Goal: Task Accomplishment & Management: Use online tool/utility

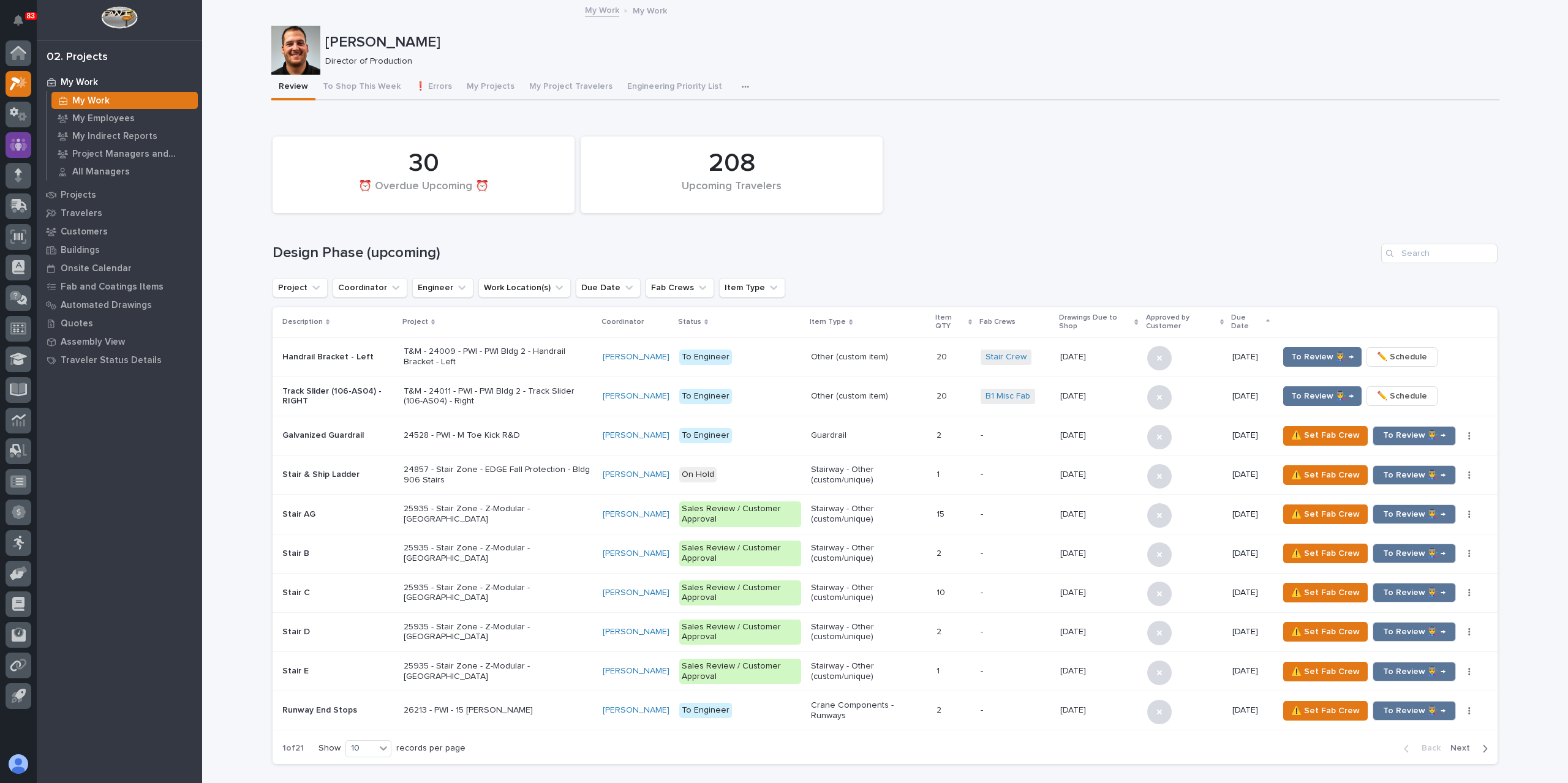
click at [28, 141] on div at bounding box center [18, 145] width 26 height 26
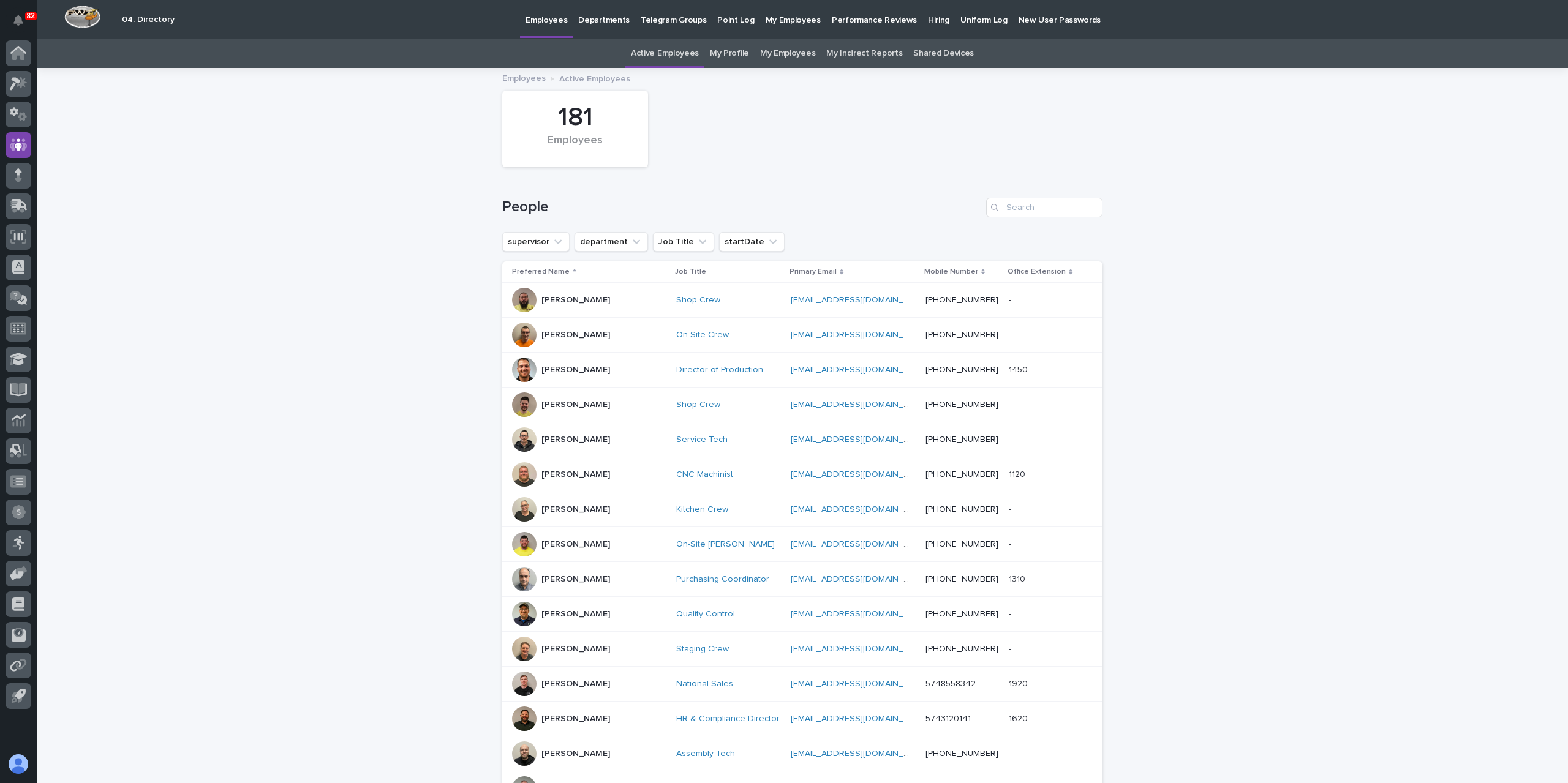
click at [922, 28] on link "Hiring" at bounding box center [939, 19] width 33 height 38
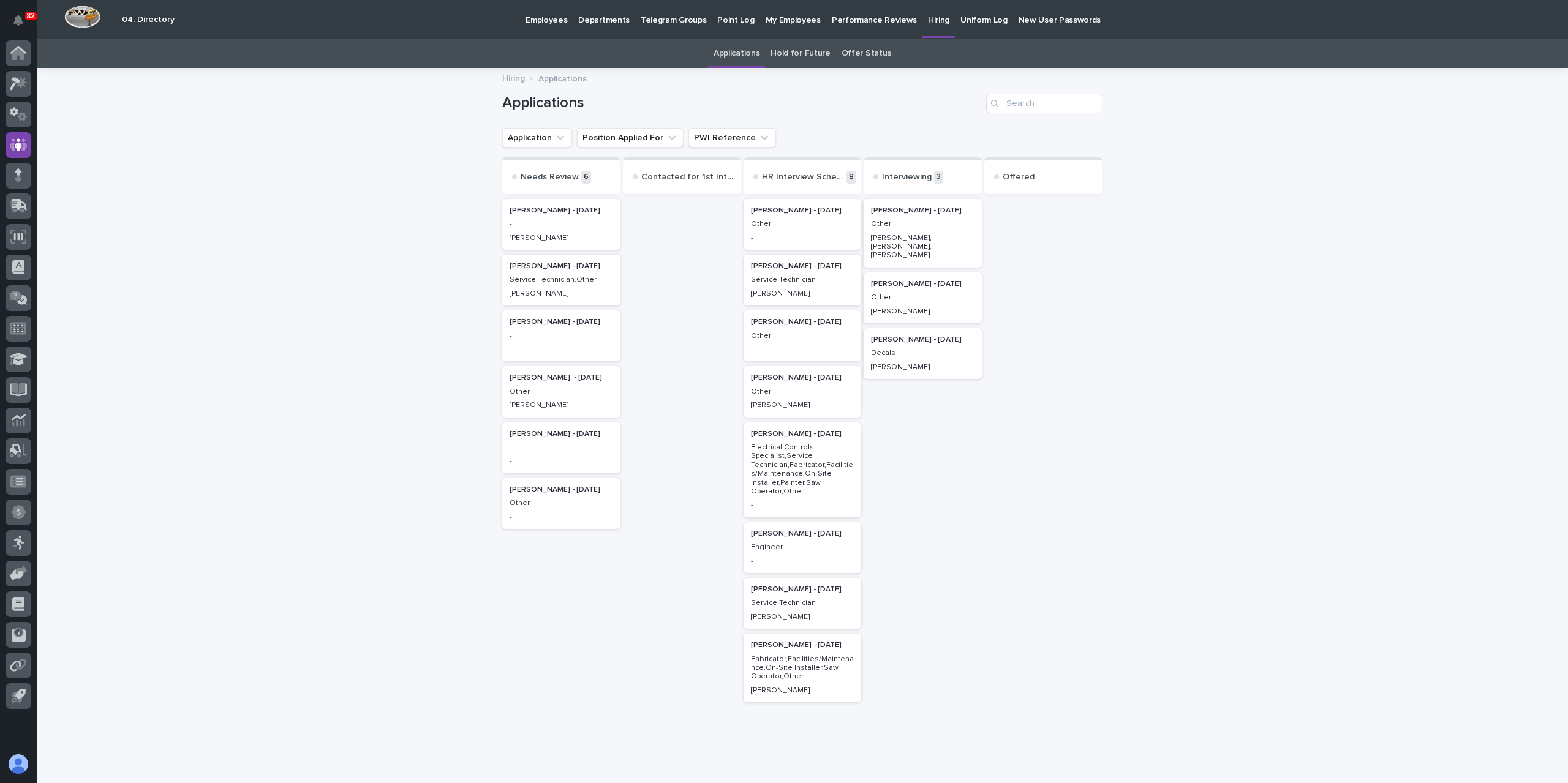
click at [768, 343] on div "-" at bounding box center [803, 348] width 104 height 11
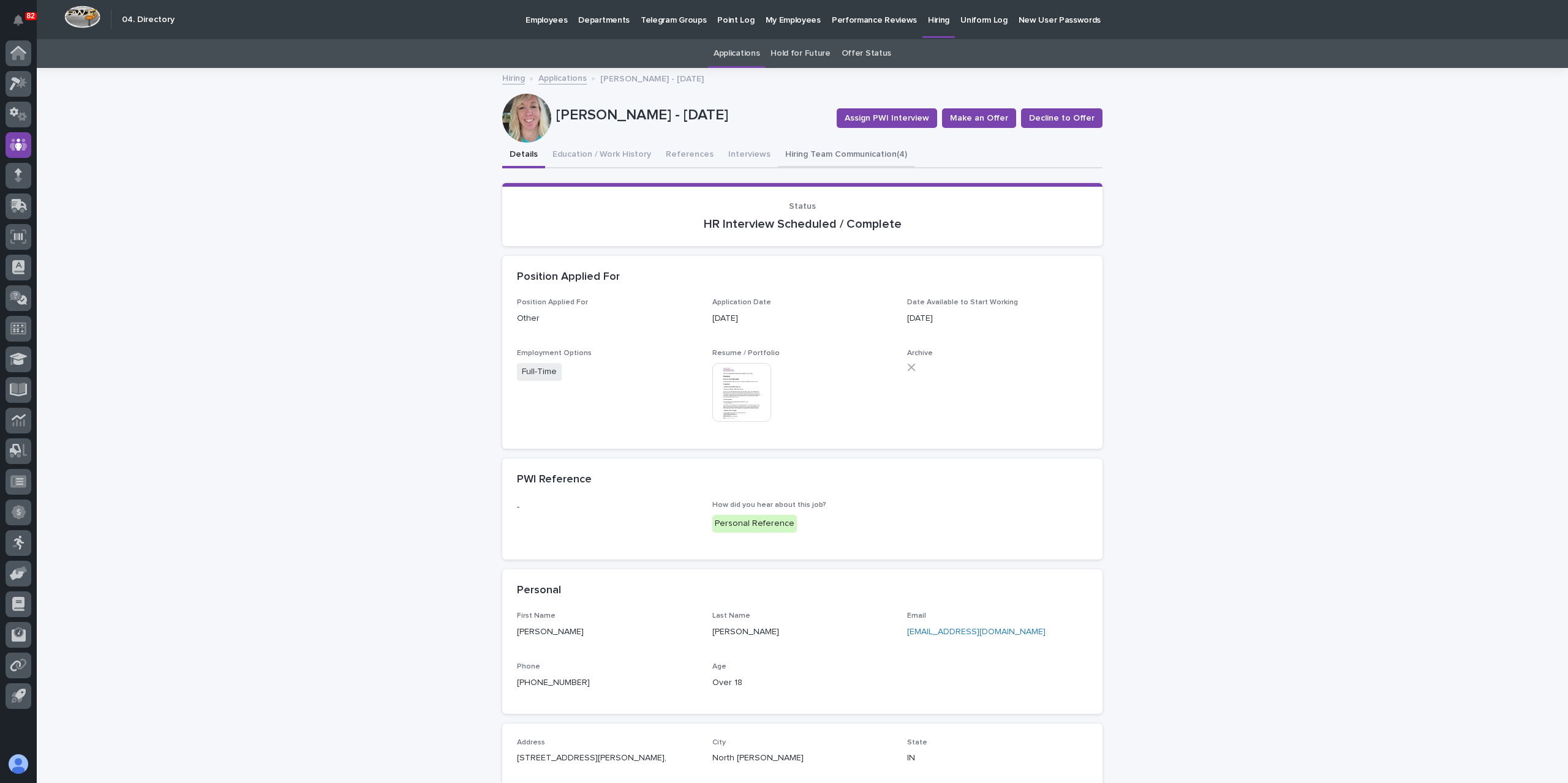
click at [797, 157] on button "Hiring Team Communication (4)" at bounding box center [846, 155] width 136 height 26
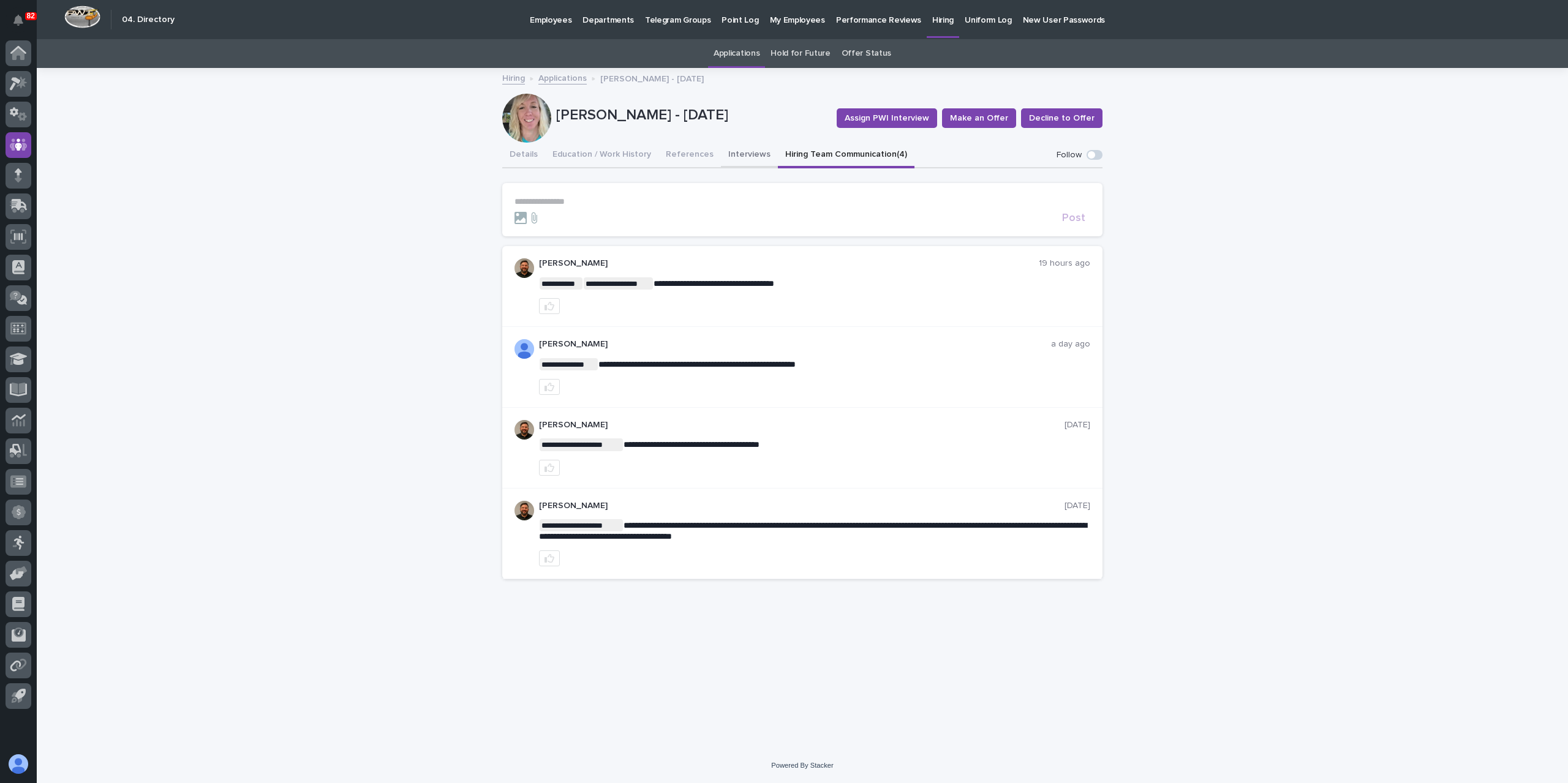
click at [723, 160] on button "Interviews" at bounding box center [749, 155] width 57 height 26
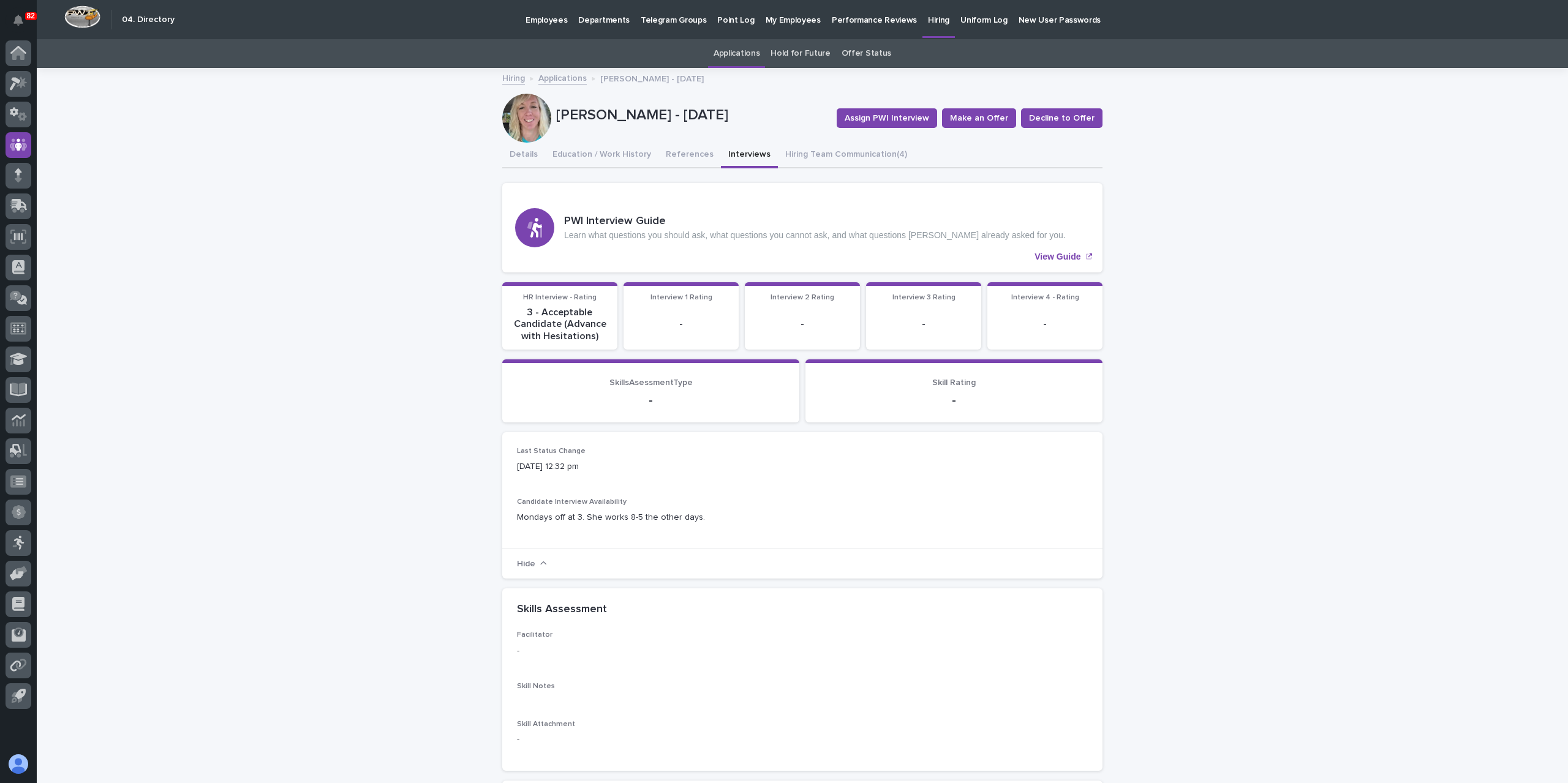
click at [562, 77] on link "Applications" at bounding box center [562, 77] width 49 height 14
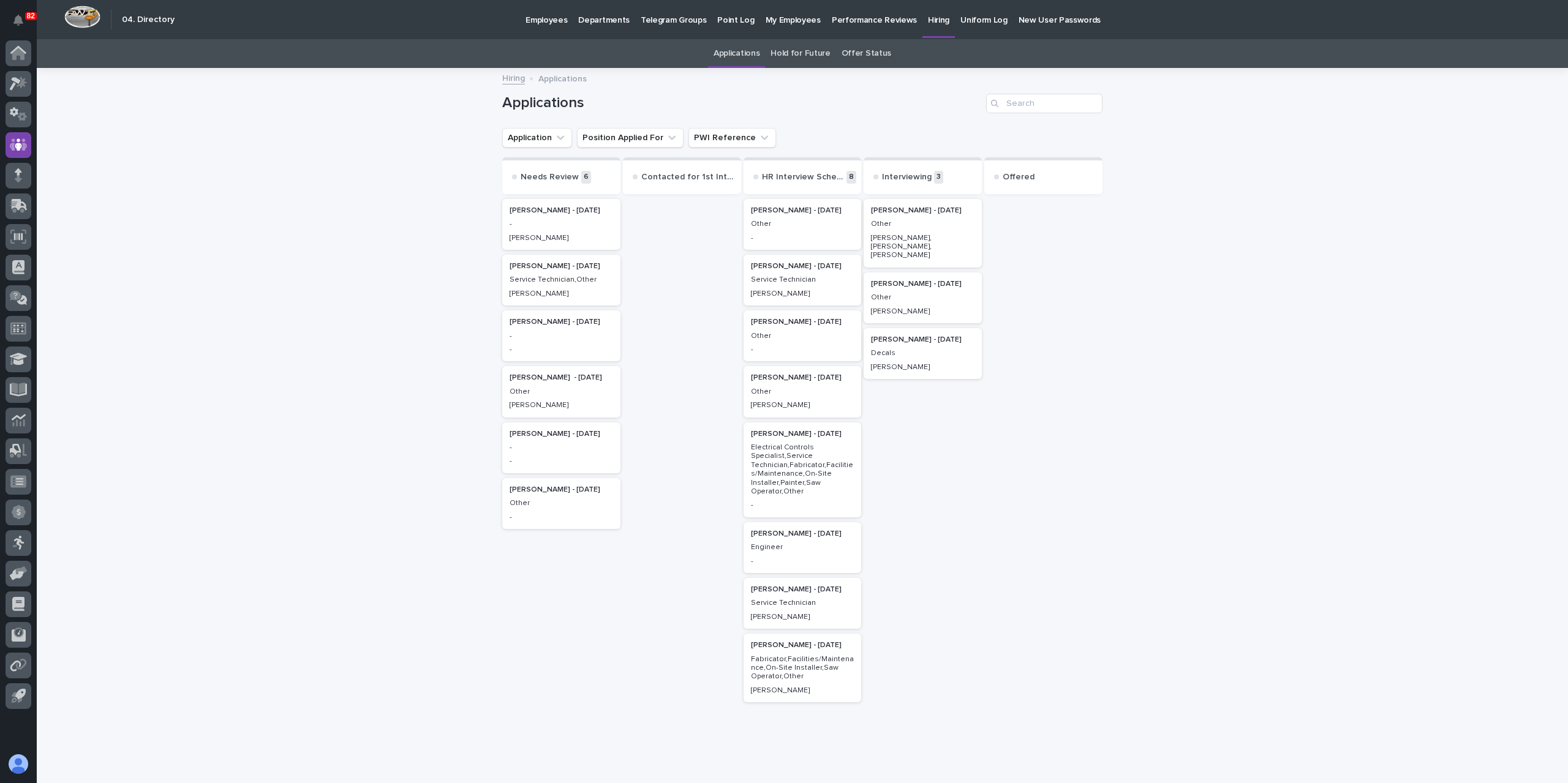
click at [794, 229] on p "Other" at bounding box center [803, 223] width 104 height 9
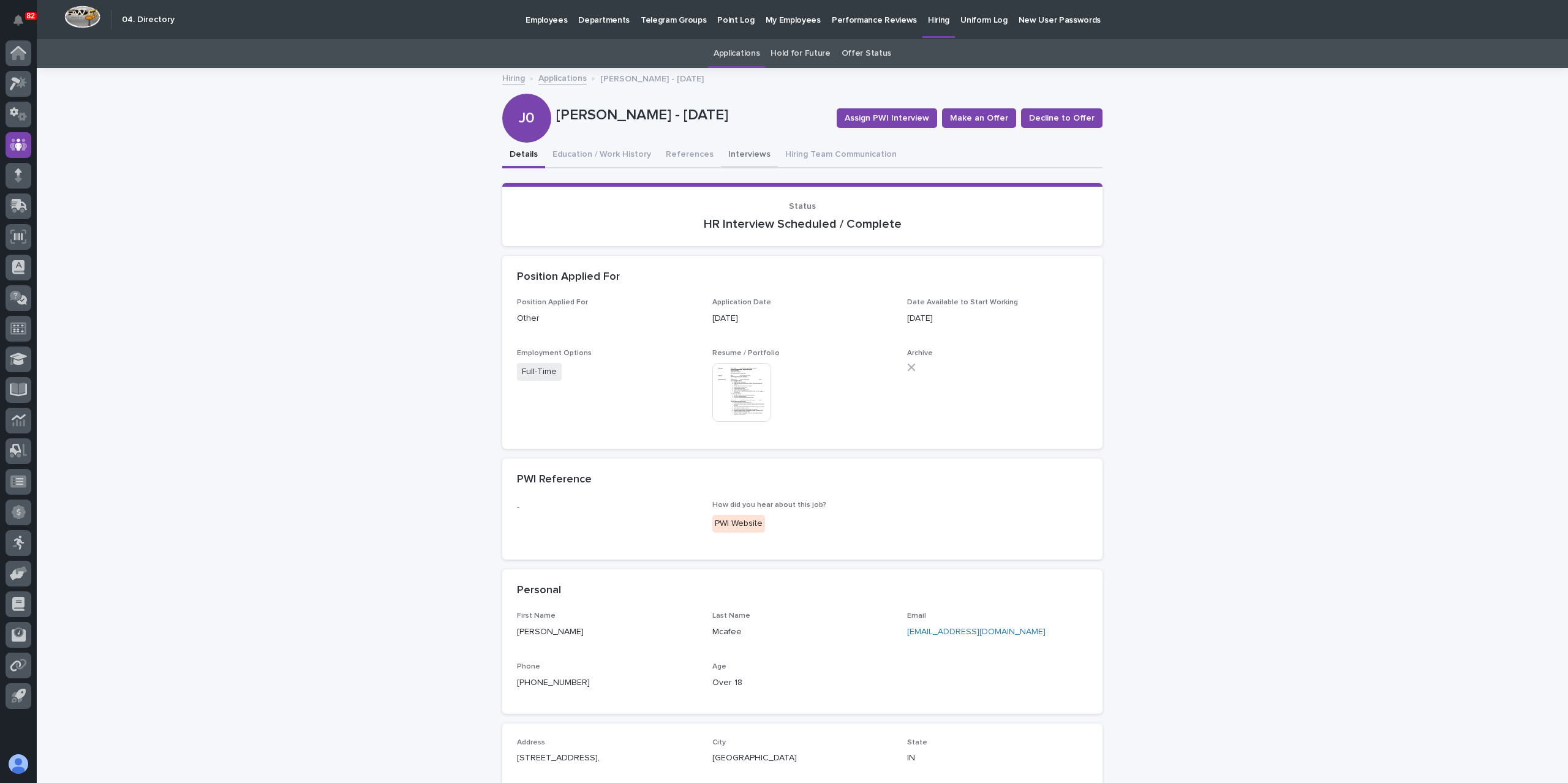
click at [732, 161] on button "Interviews" at bounding box center [749, 155] width 57 height 26
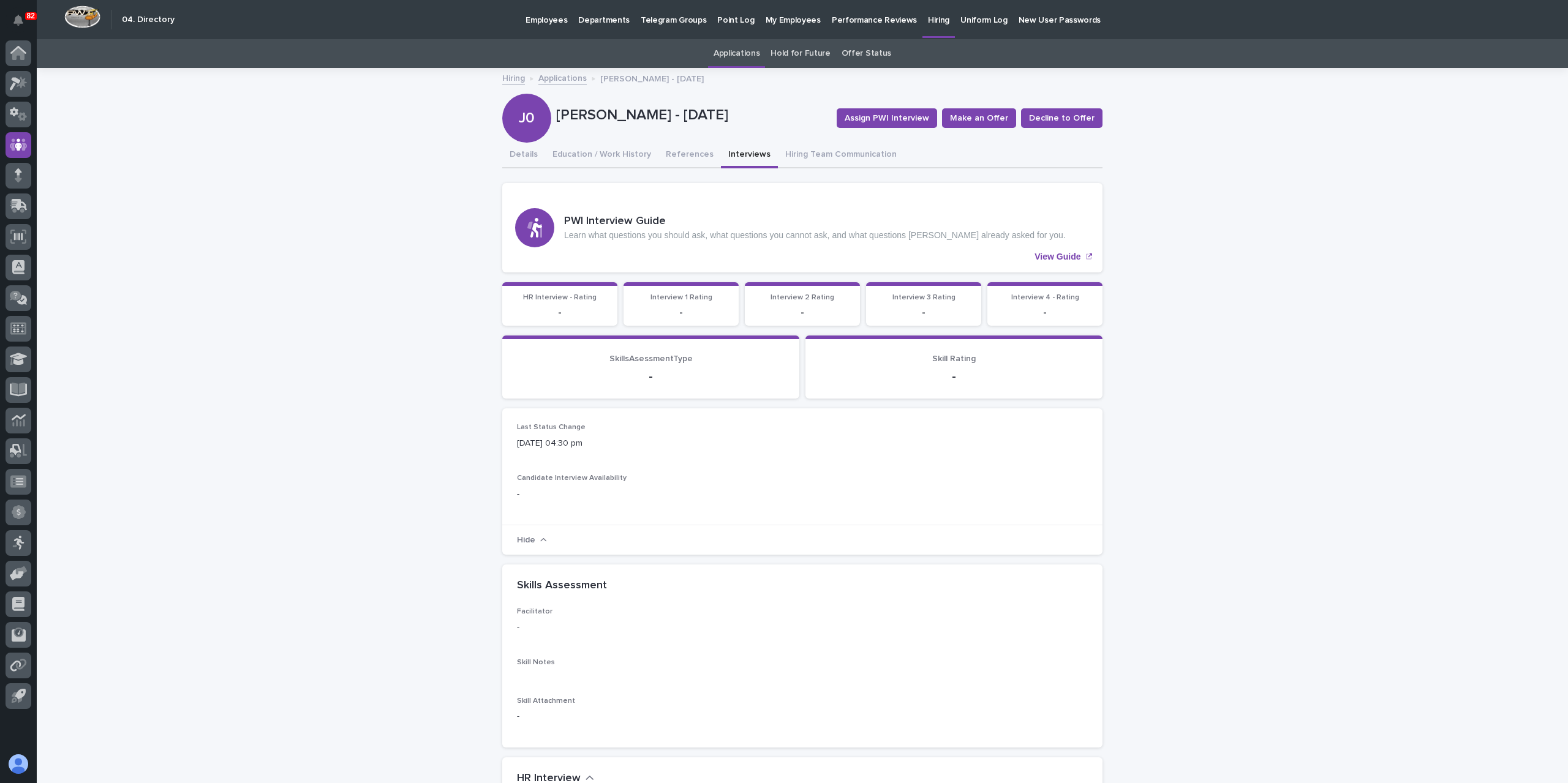
click at [559, 78] on link "Applications" at bounding box center [562, 77] width 49 height 14
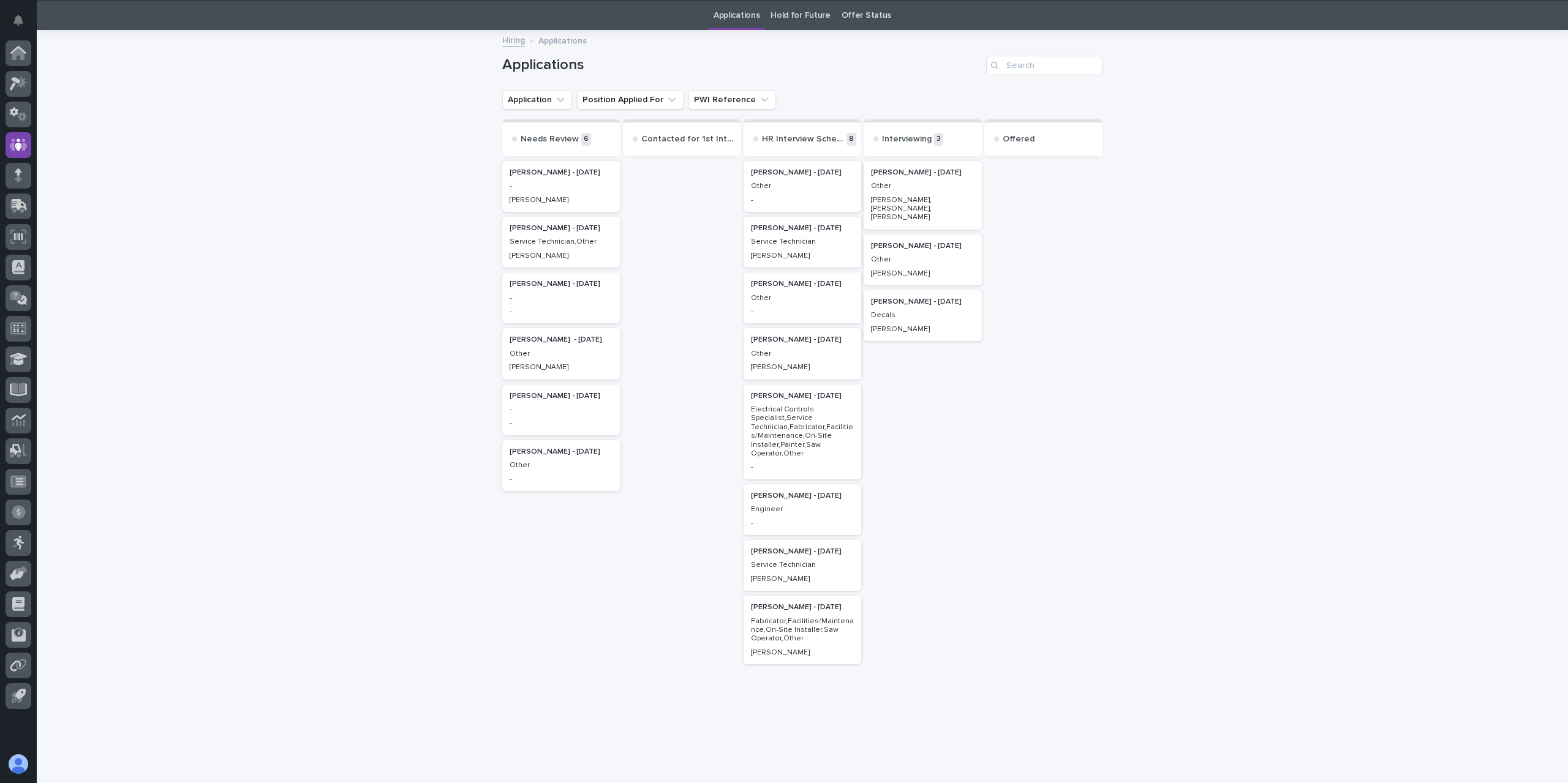
scroll to position [39, 0]
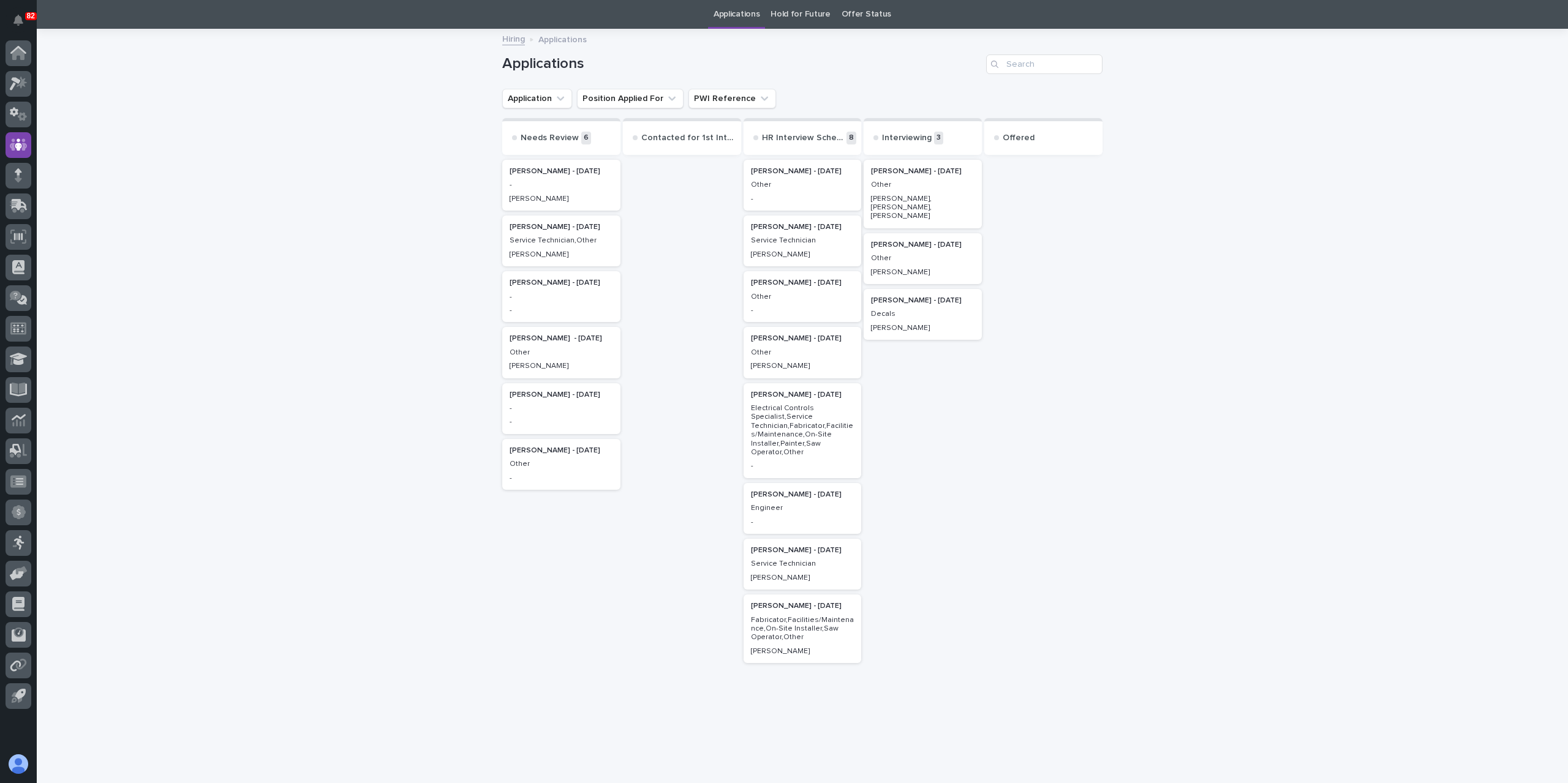
click at [901, 200] on p "[PERSON_NAME], [PERSON_NAME], [PERSON_NAME]" at bounding box center [923, 208] width 104 height 26
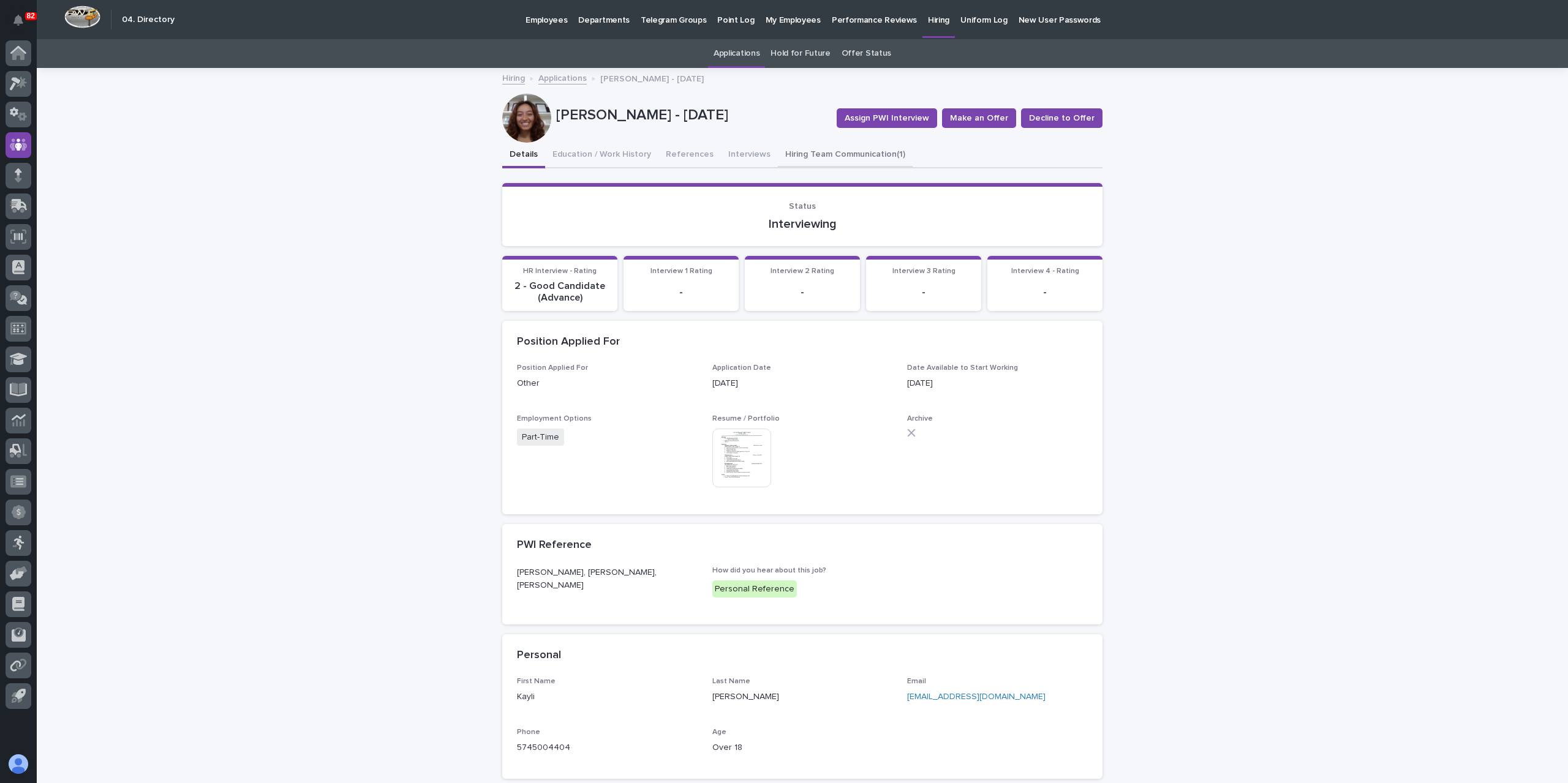
click at [846, 161] on button "Hiring Team Communication (1)" at bounding box center [846, 155] width 135 height 26
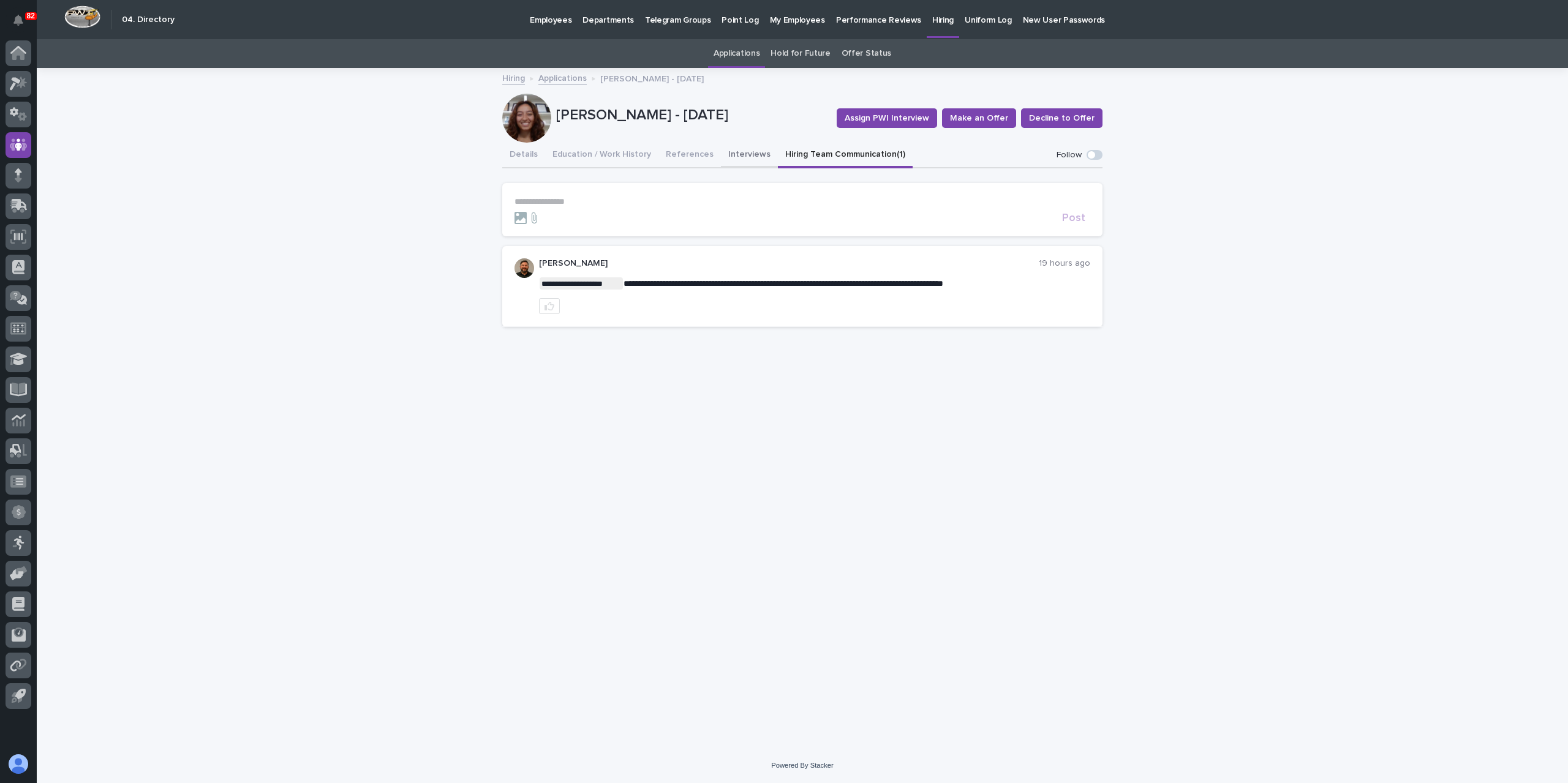
click at [733, 162] on button "Interviews" at bounding box center [749, 155] width 57 height 26
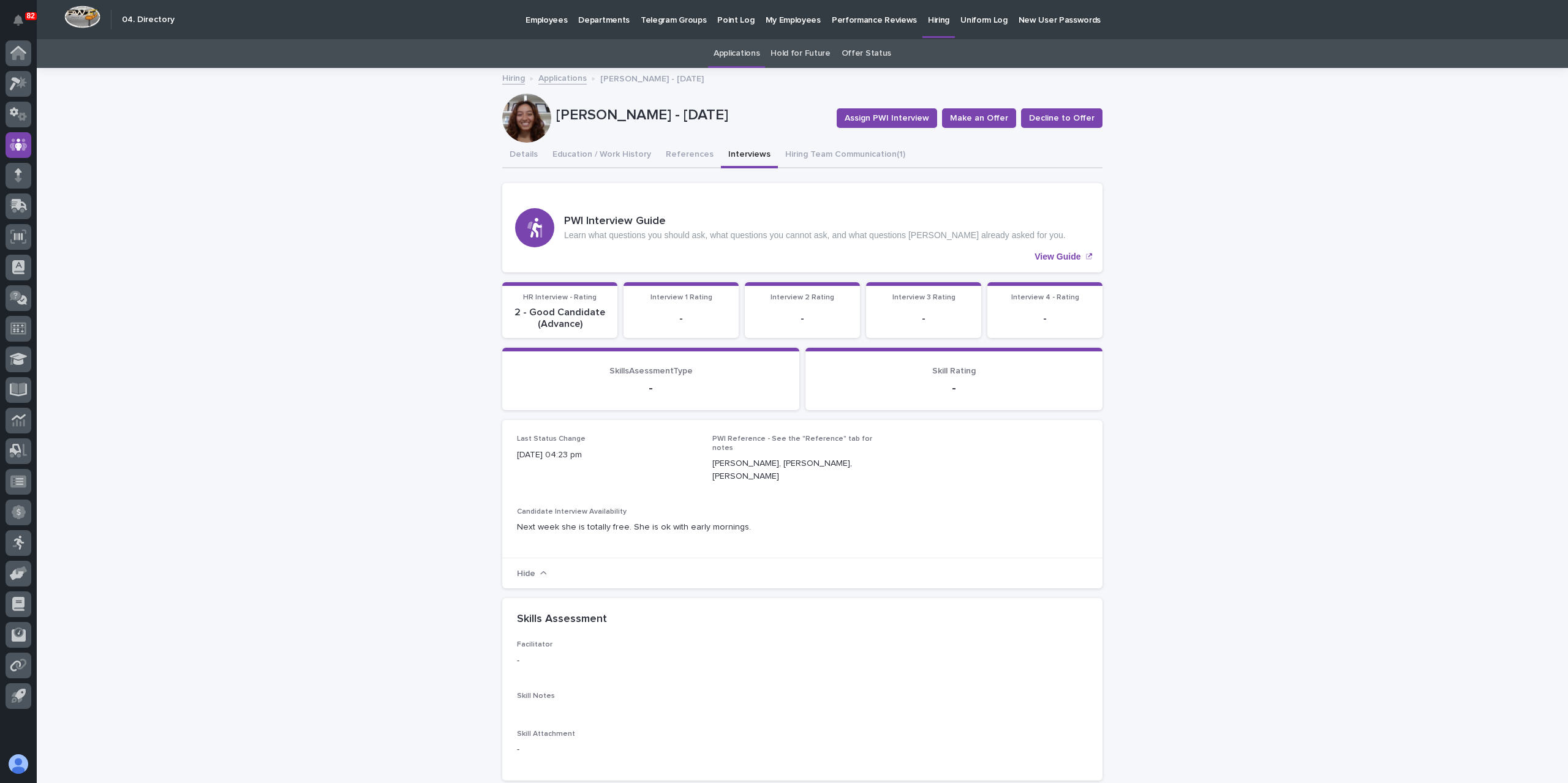
click at [549, 73] on link "Applications" at bounding box center [562, 77] width 49 height 14
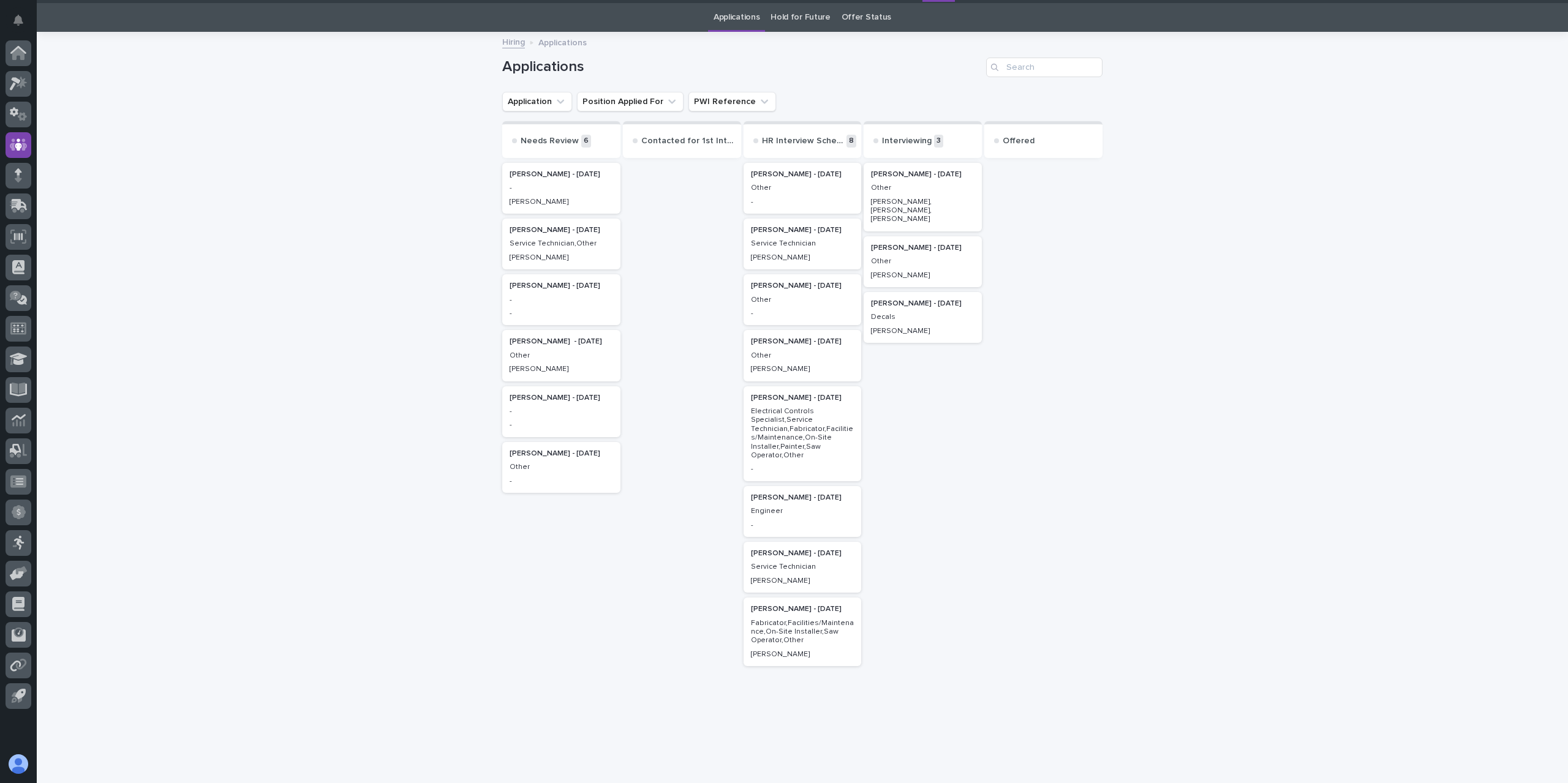
scroll to position [39, 0]
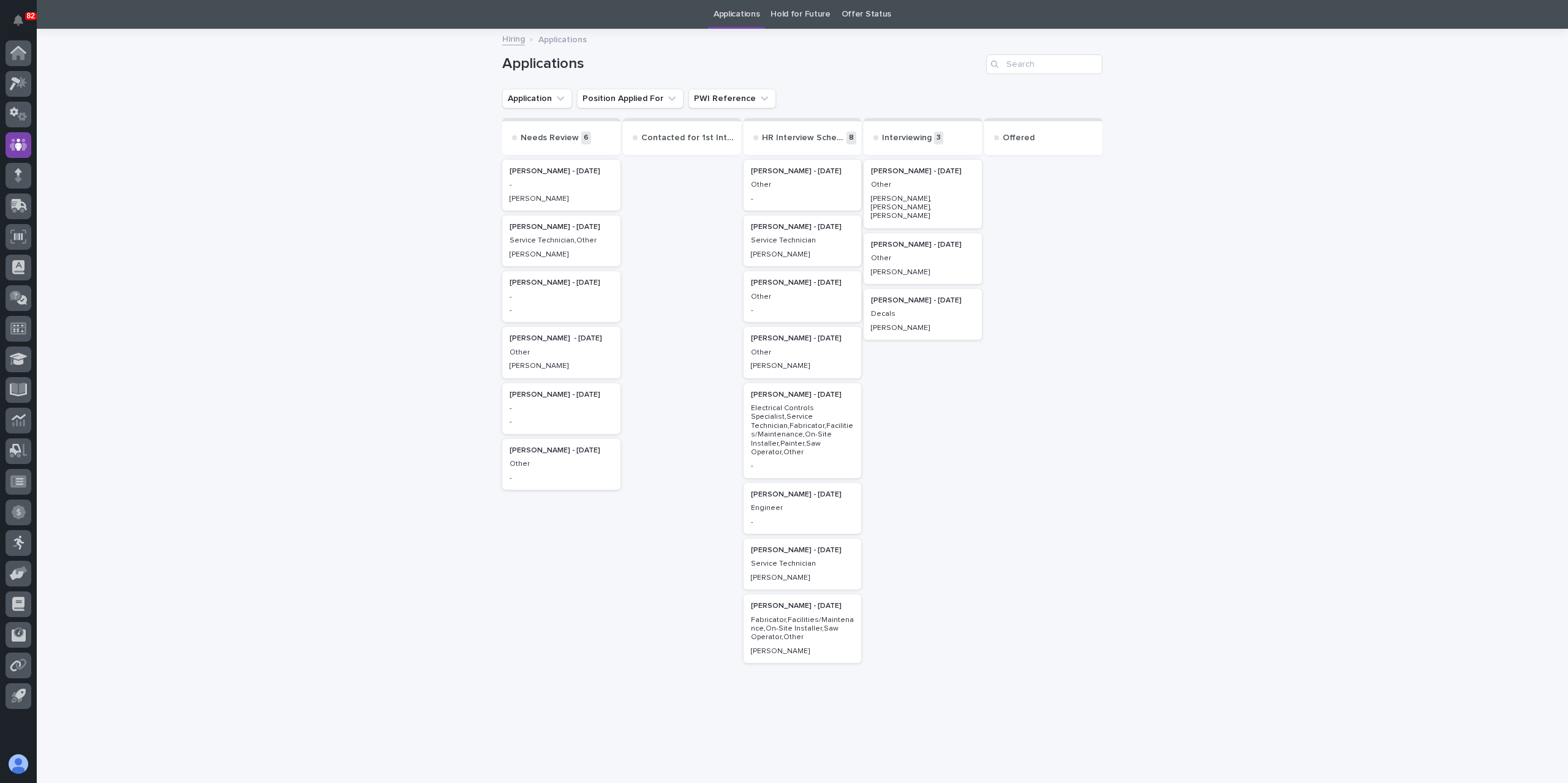
click at [790, 356] on p "Other" at bounding box center [803, 353] width 104 height 9
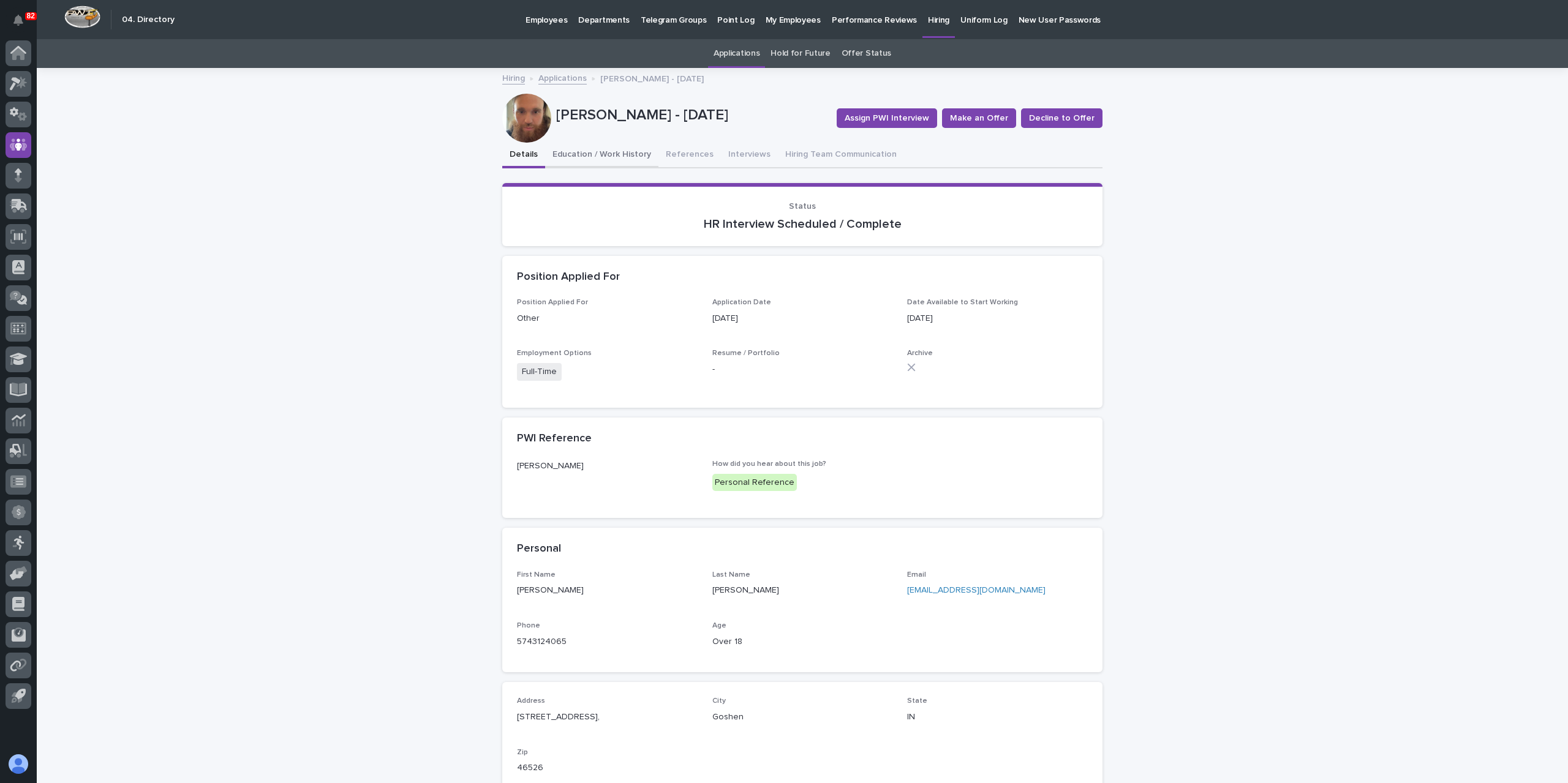
click at [581, 159] on button "Education / Work History" at bounding box center [602, 155] width 113 height 26
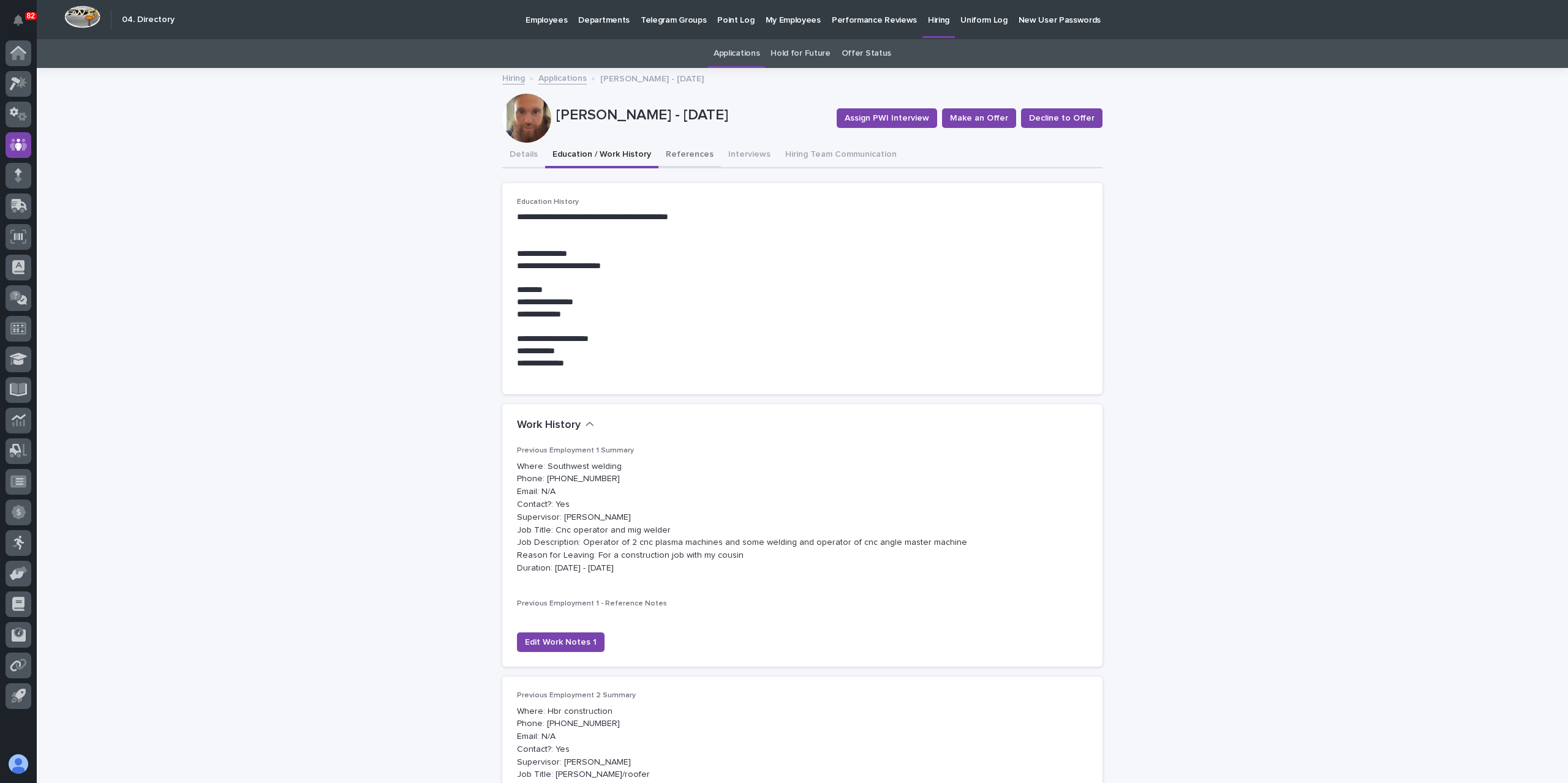
click at [699, 155] on button "References" at bounding box center [690, 155] width 62 height 26
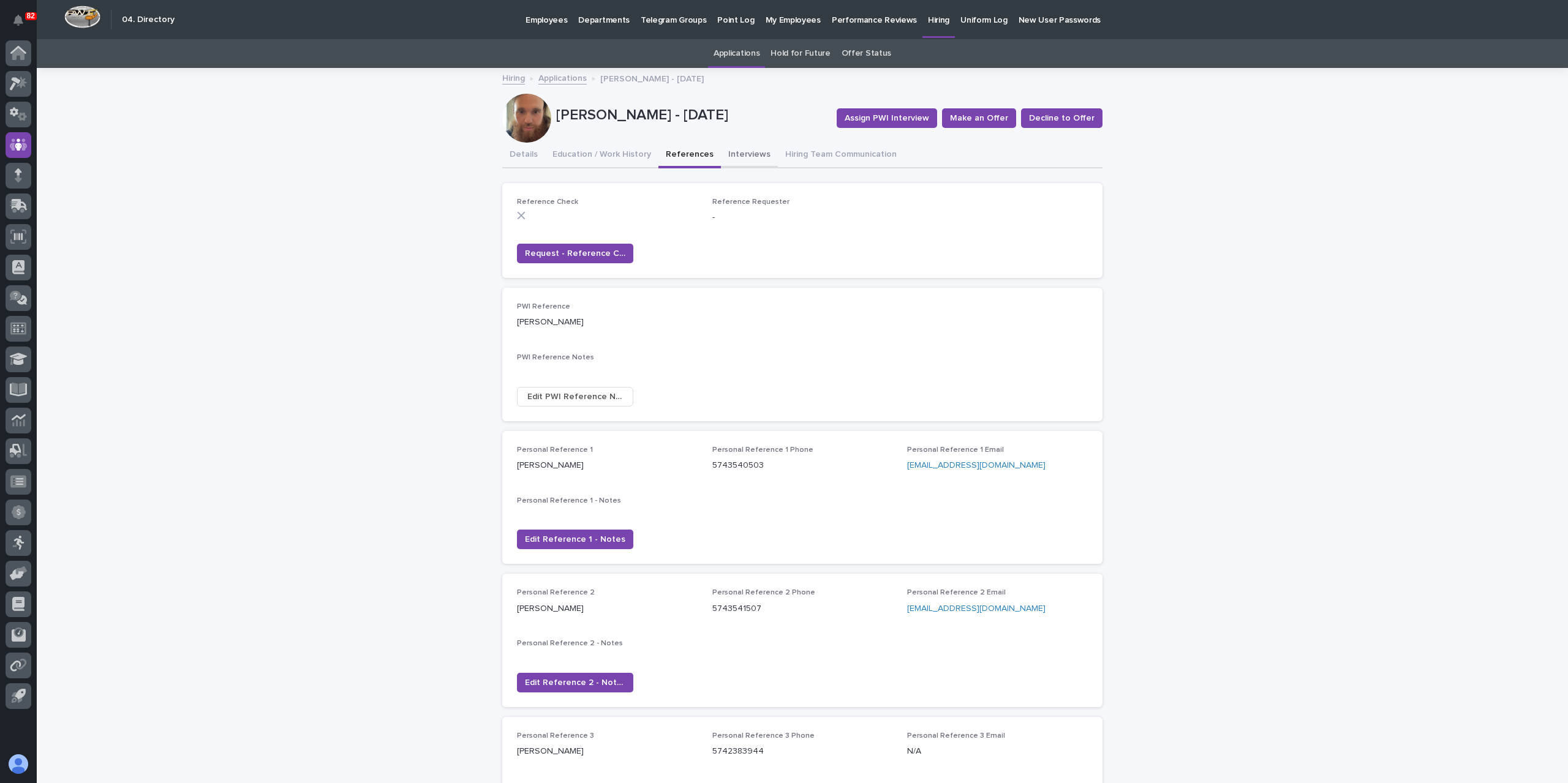
click at [751, 161] on button "Interviews" at bounding box center [749, 155] width 57 height 26
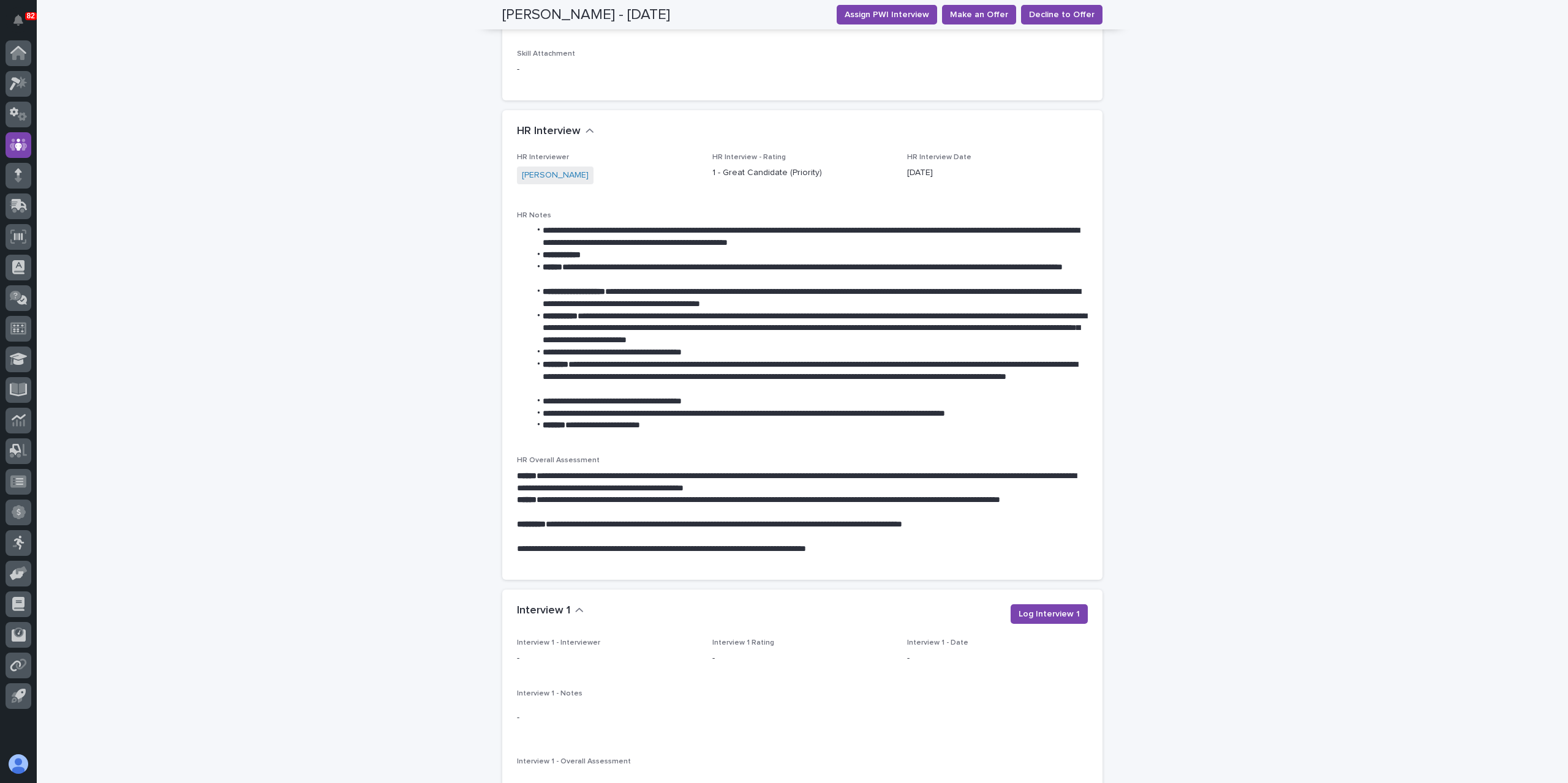
scroll to position [796, 0]
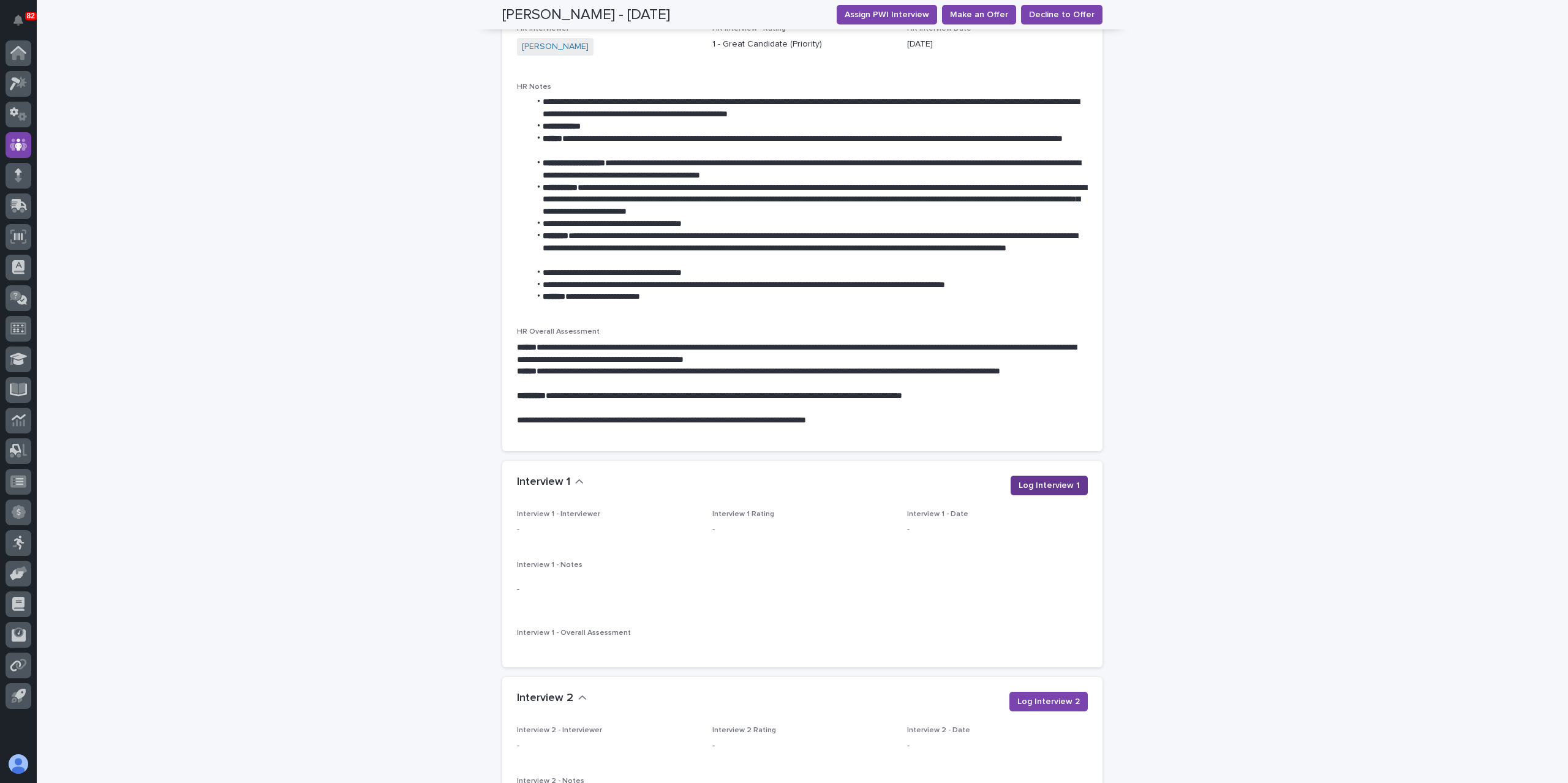
click at [1027, 480] on span "Log Interview 1" at bounding box center [1049, 486] width 61 height 12
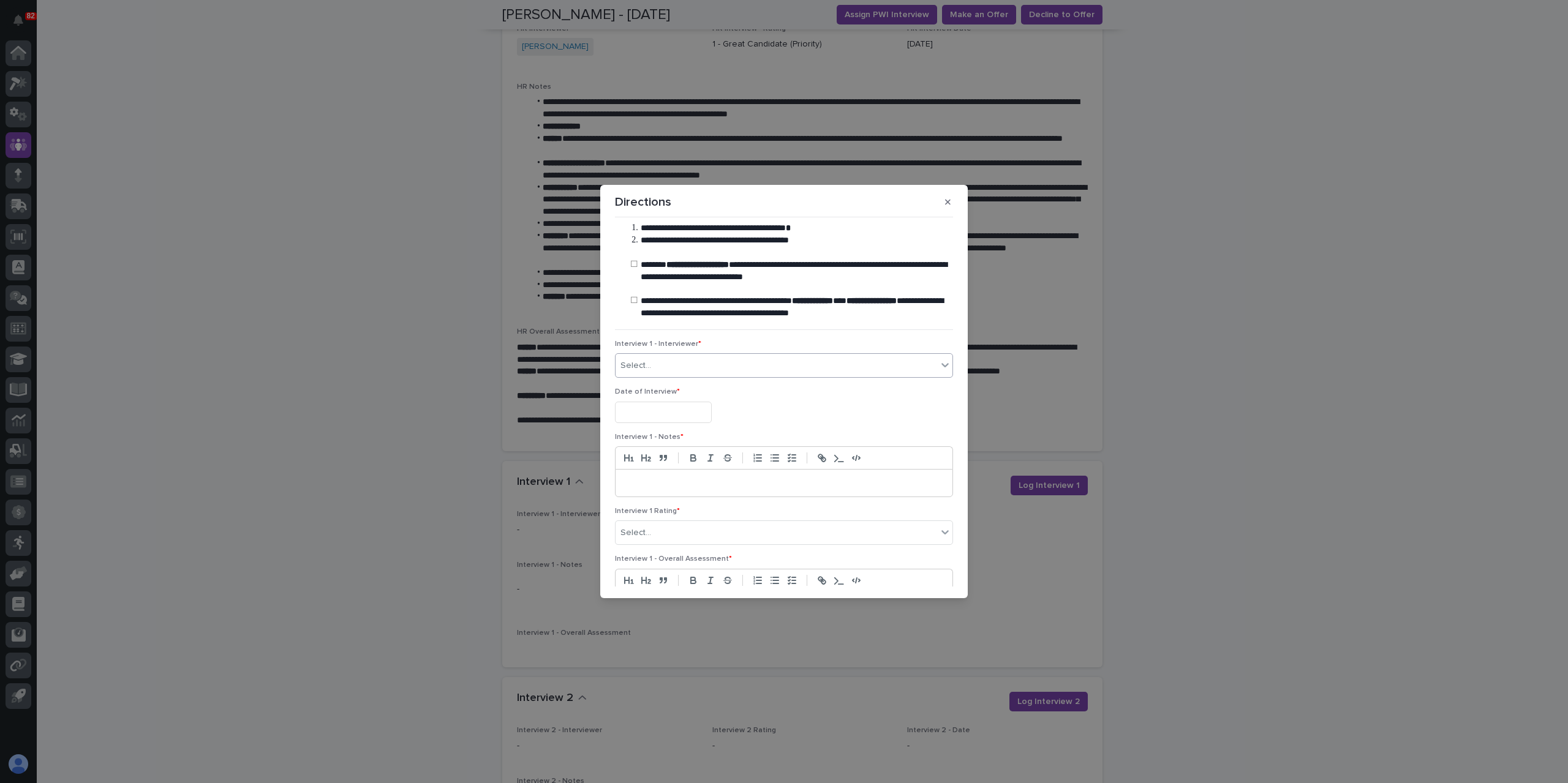
click at [680, 367] on div "Select..." at bounding box center [776, 366] width 322 height 20
click at [671, 442] on div "[PERSON_NAME]" at bounding box center [781, 432] width 331 height 22
click at [661, 408] on input "text" at bounding box center [663, 412] width 97 height 22
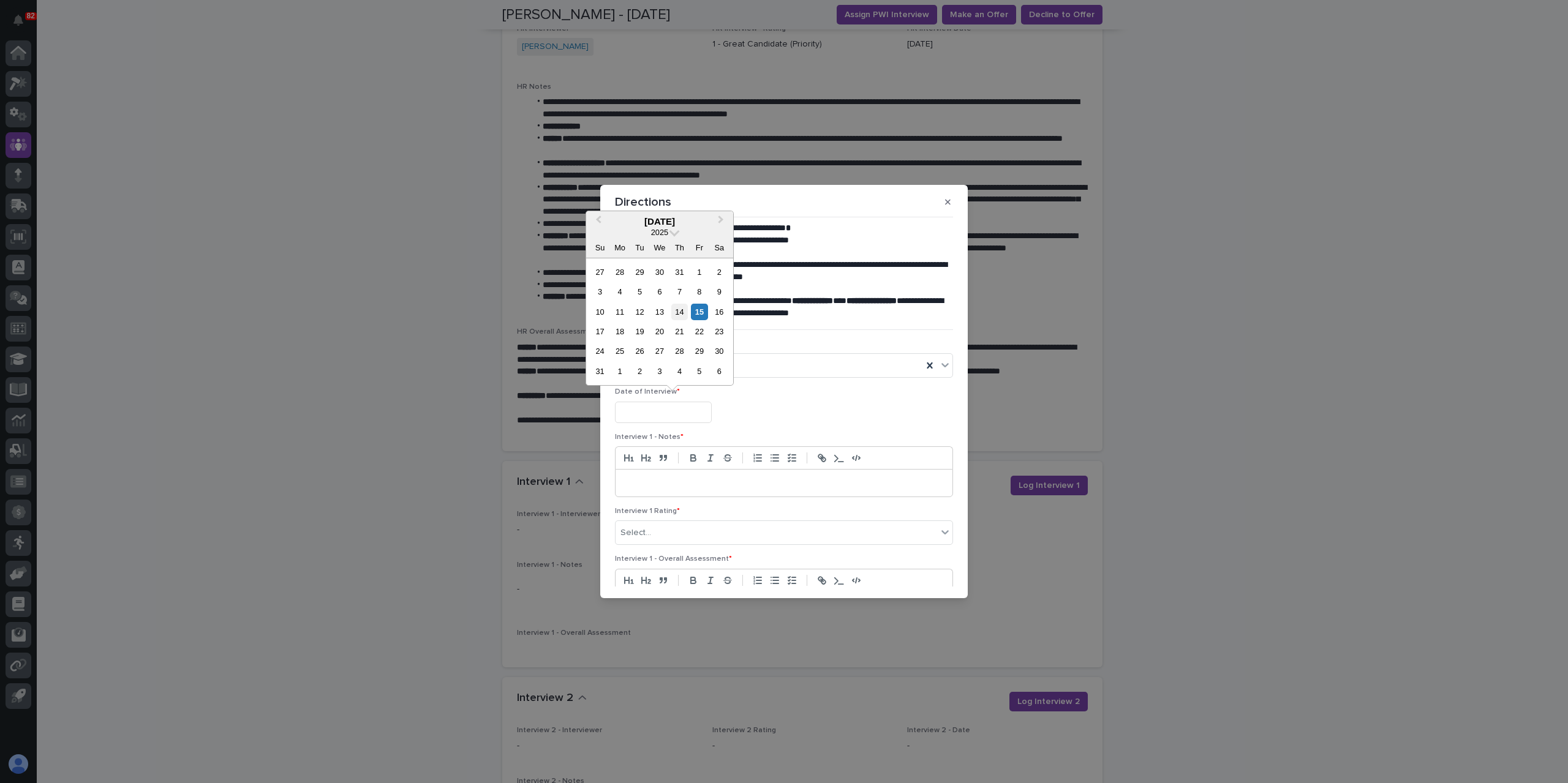
click at [678, 309] on div "14" at bounding box center [679, 311] width 16 height 16
type input "**********"
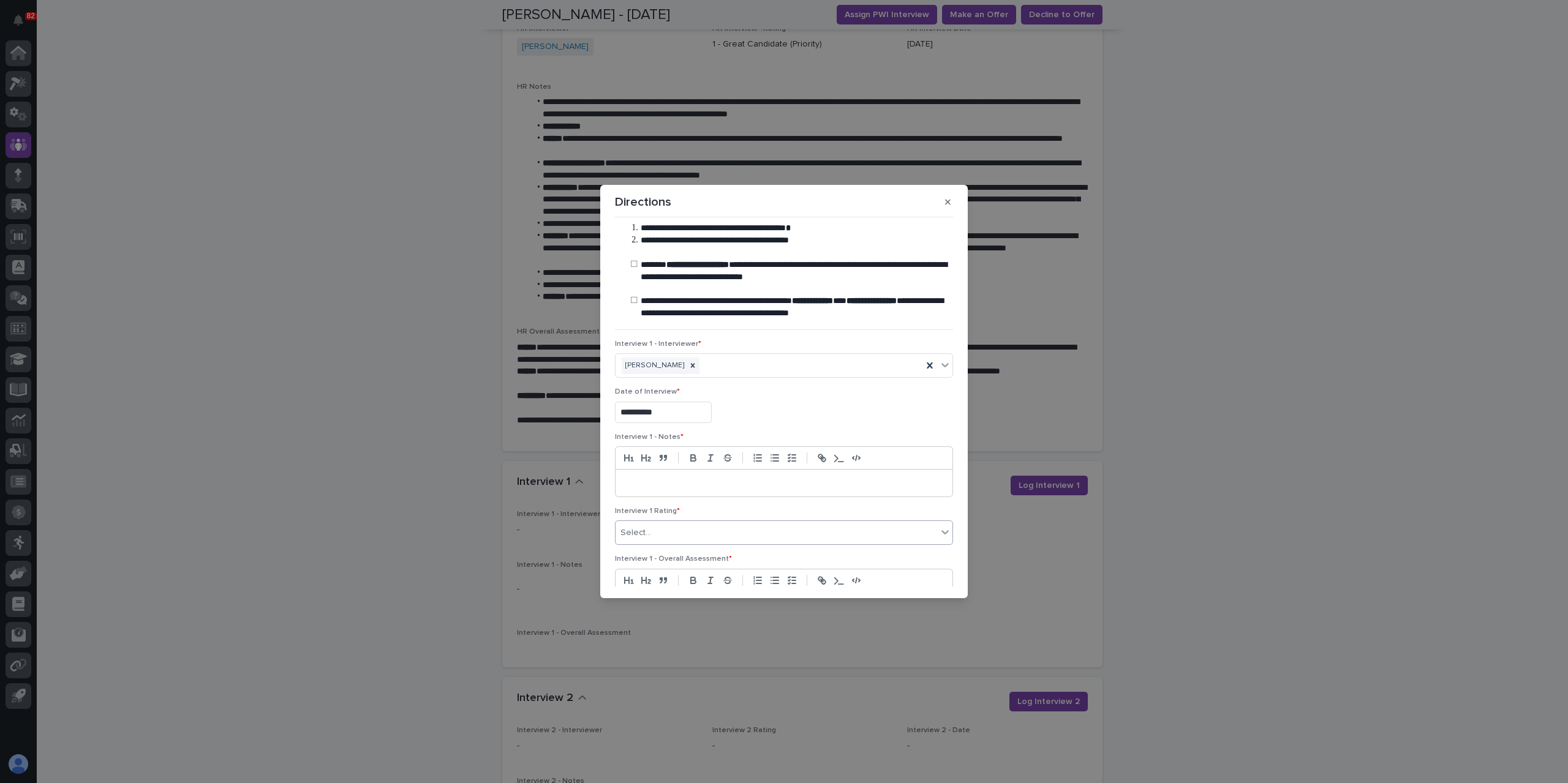
click at [665, 532] on div "Select..." at bounding box center [776, 533] width 322 height 20
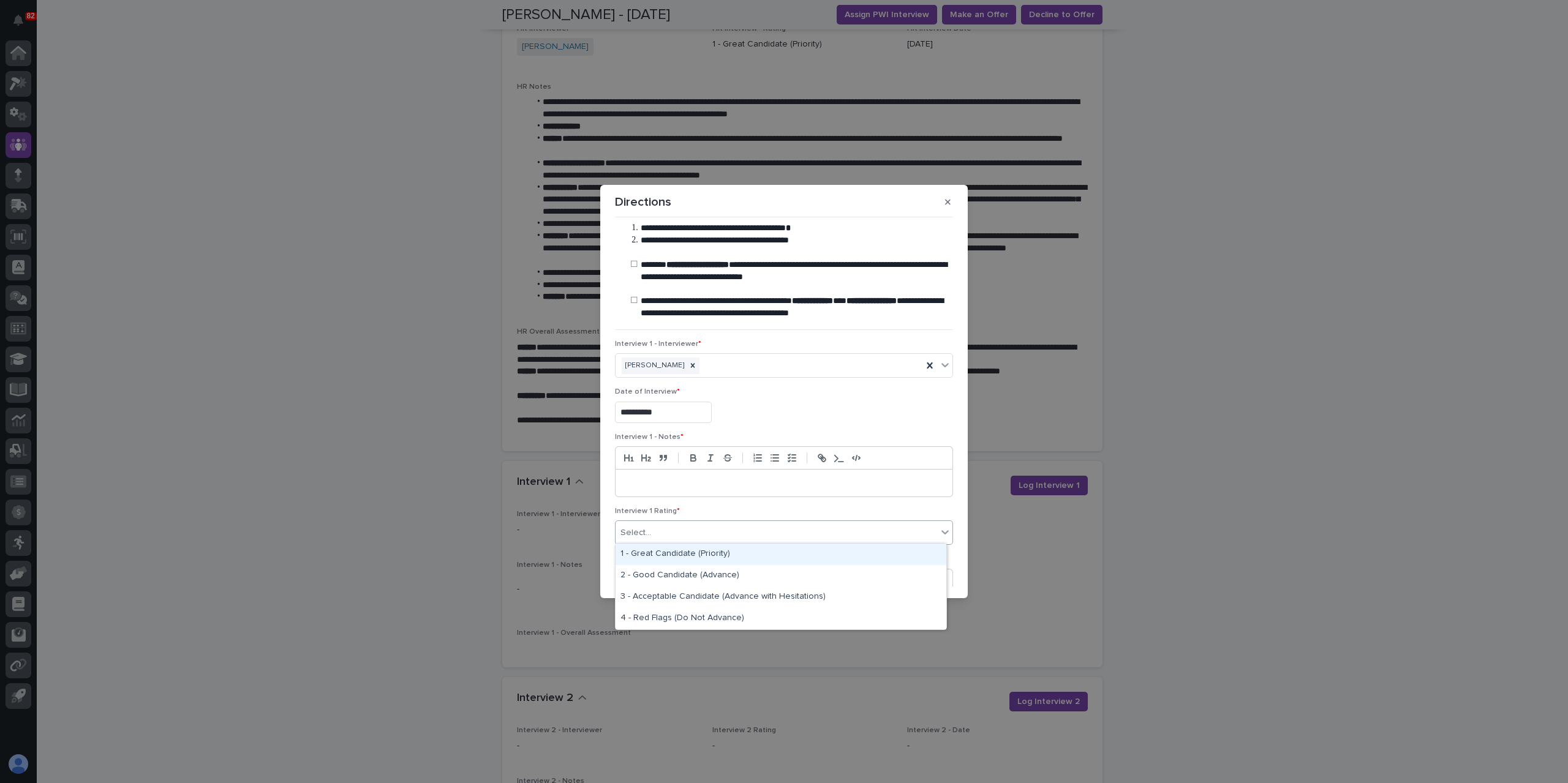
click at [676, 553] on div "1 - Great Candidate (Priority)" at bounding box center [781, 554] width 331 height 22
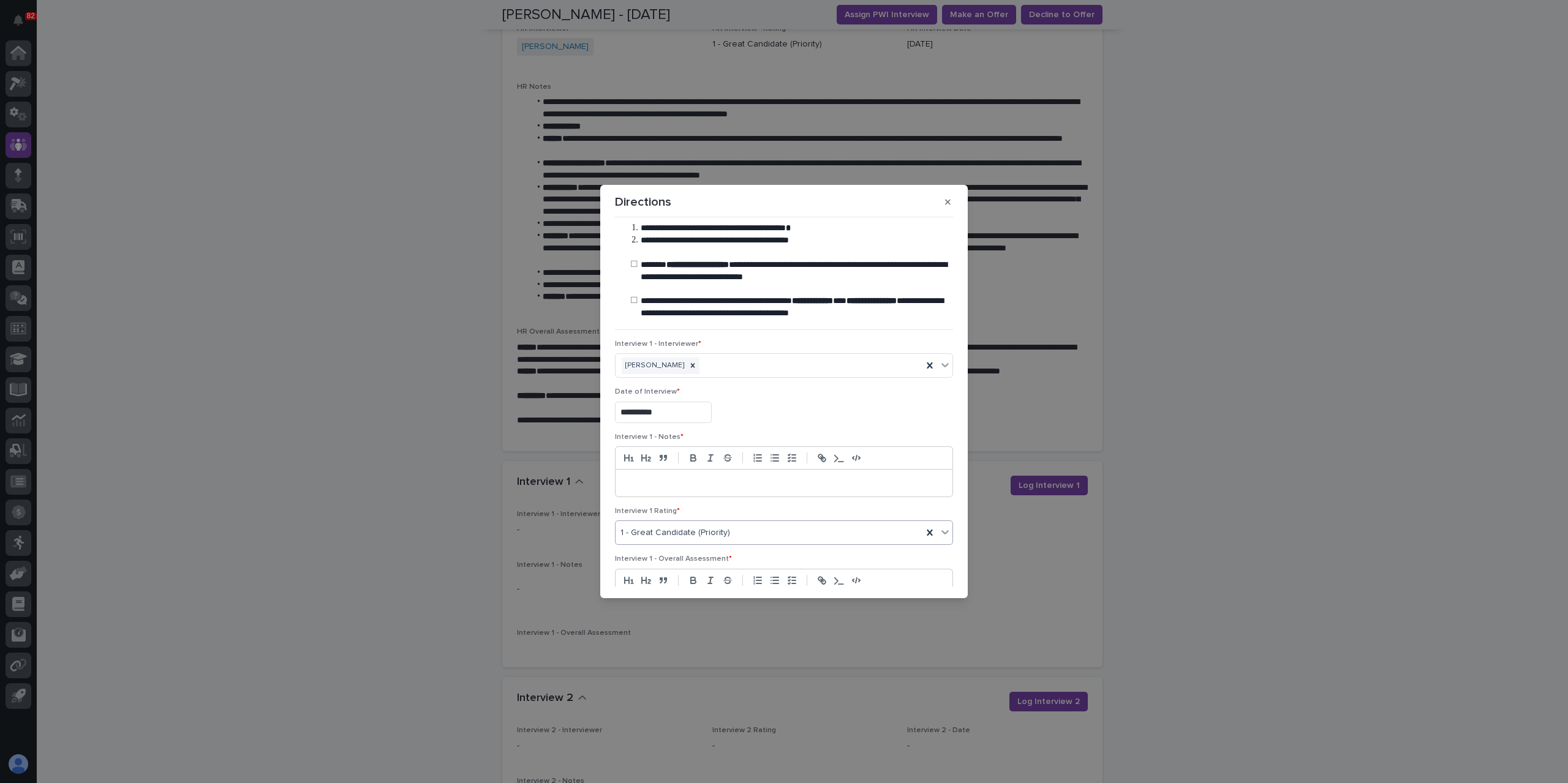
click at [638, 489] on div at bounding box center [784, 483] width 337 height 27
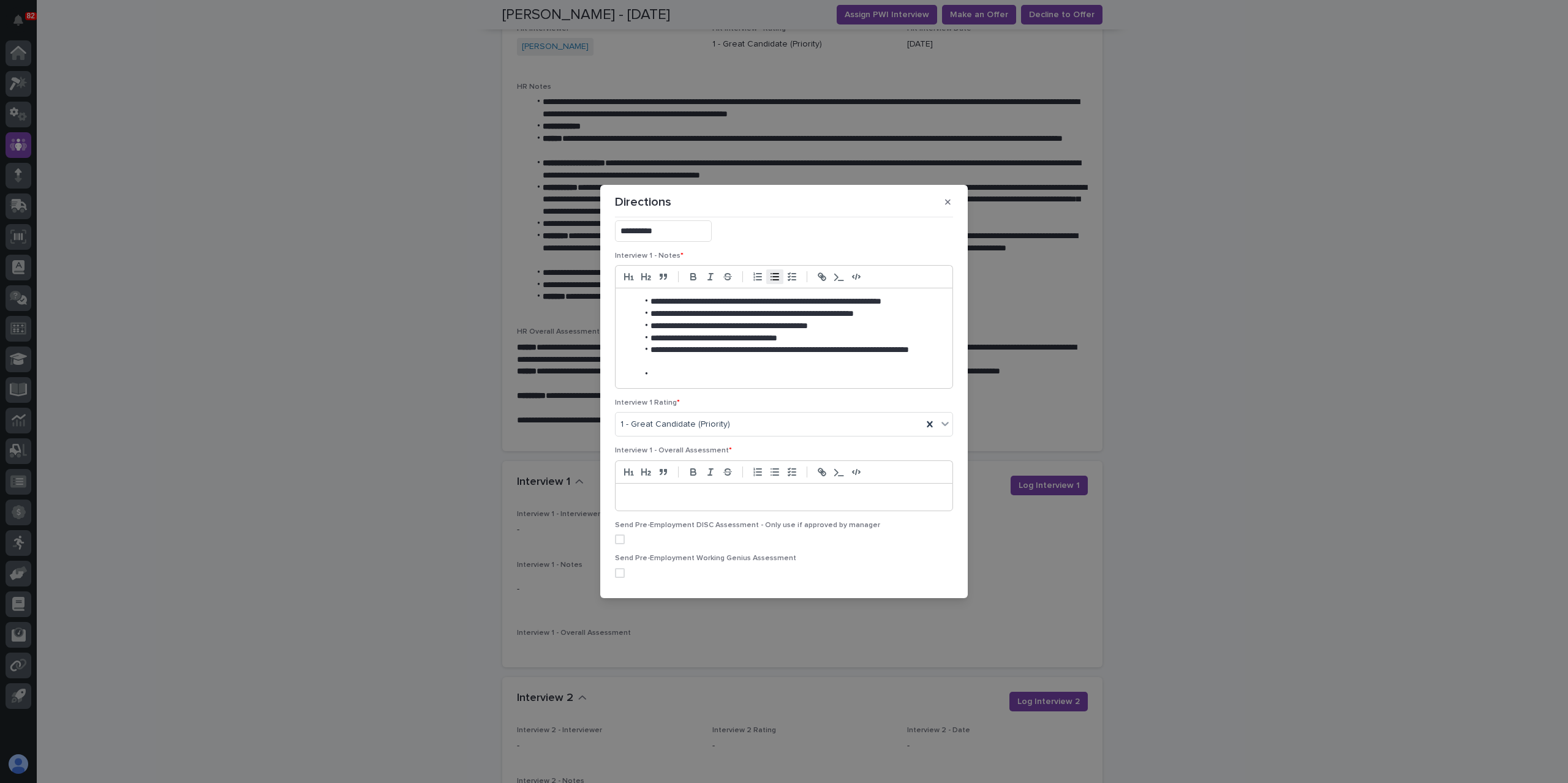
scroll to position [183, 0]
click at [658, 477] on p at bounding box center [784, 482] width 319 height 12
click at [732, 367] on div "**********" at bounding box center [784, 330] width 337 height 88
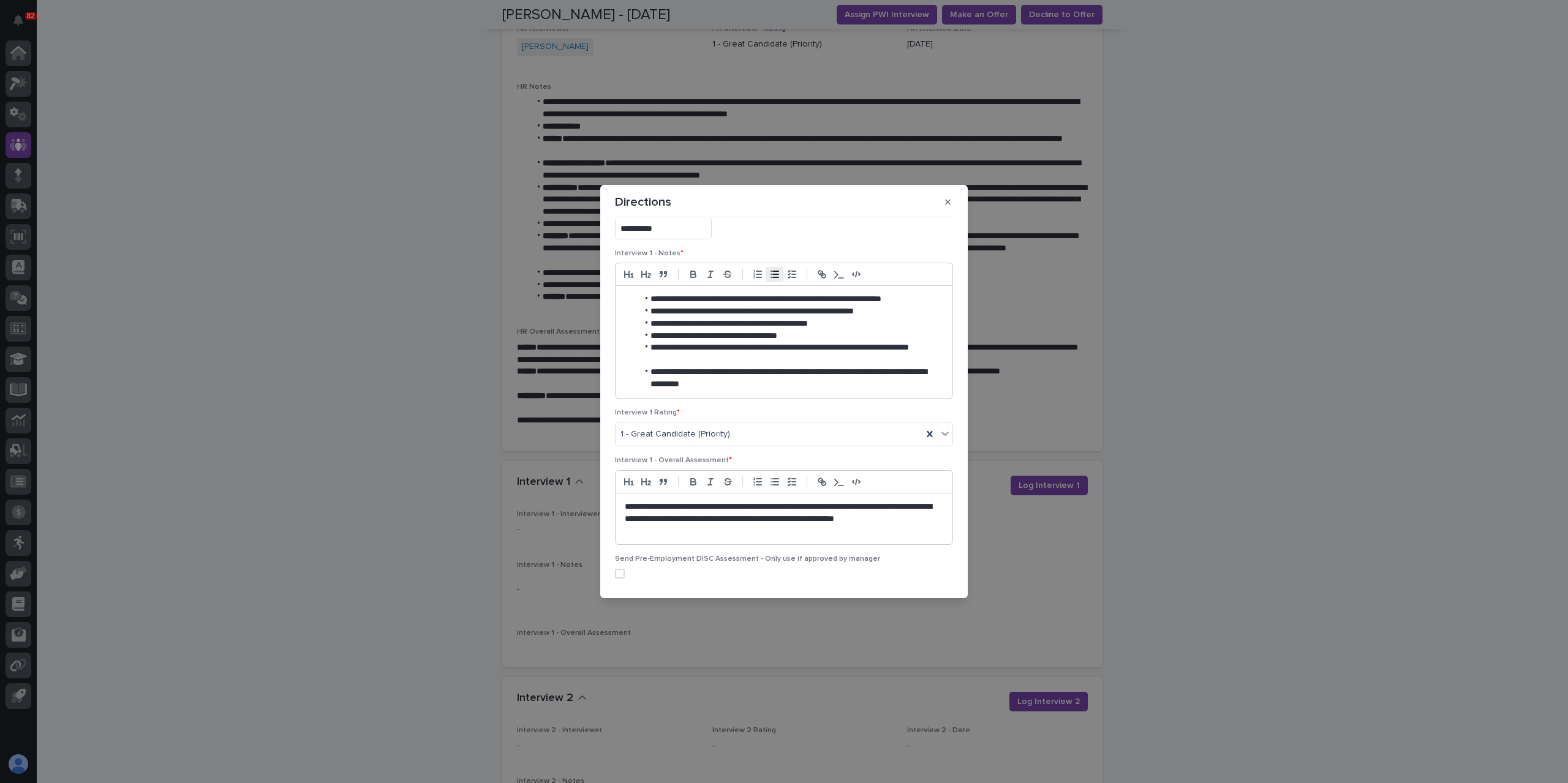
scroll to position [256, 0]
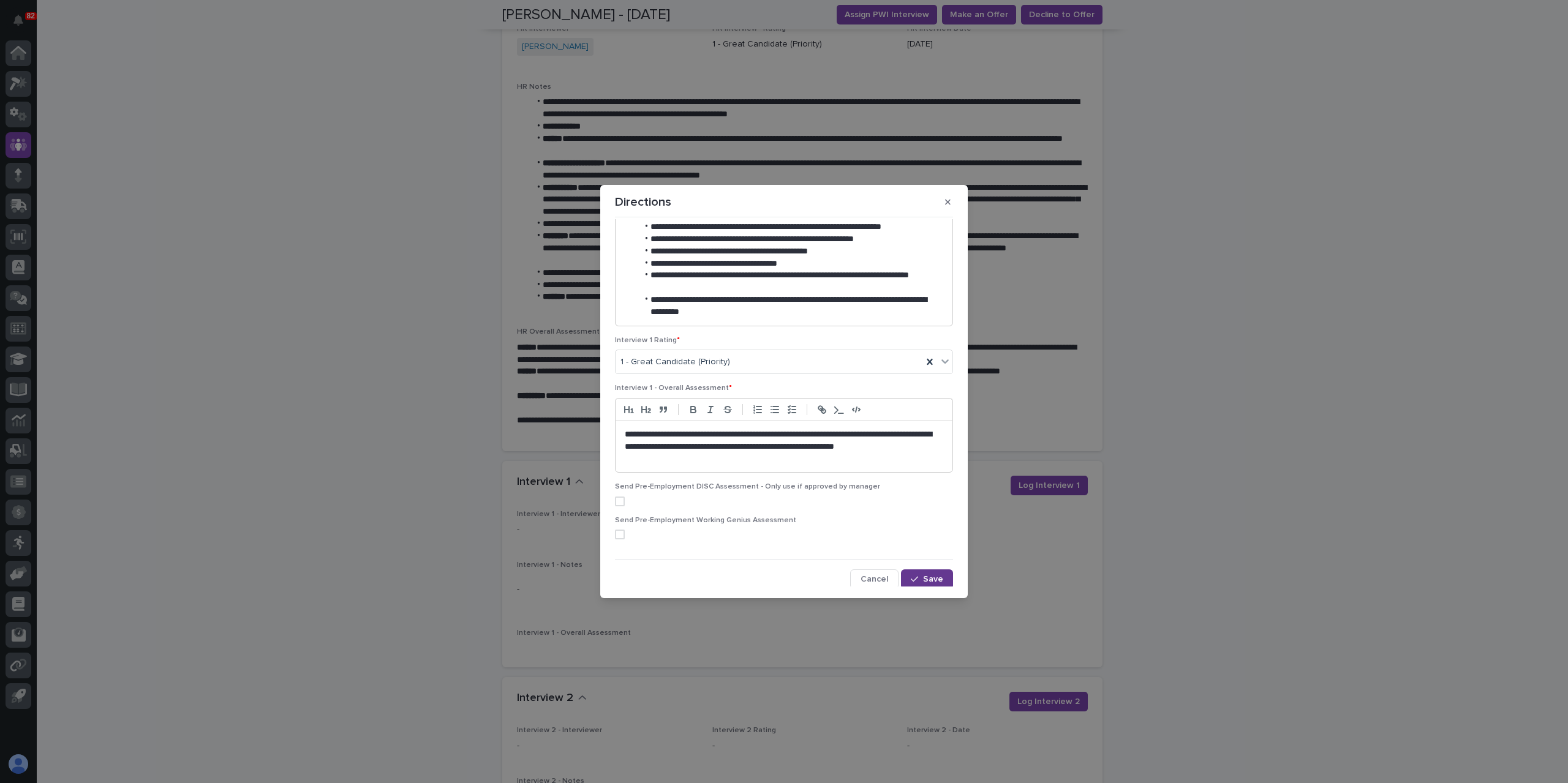
click at [916, 575] on div "button" at bounding box center [917, 579] width 12 height 9
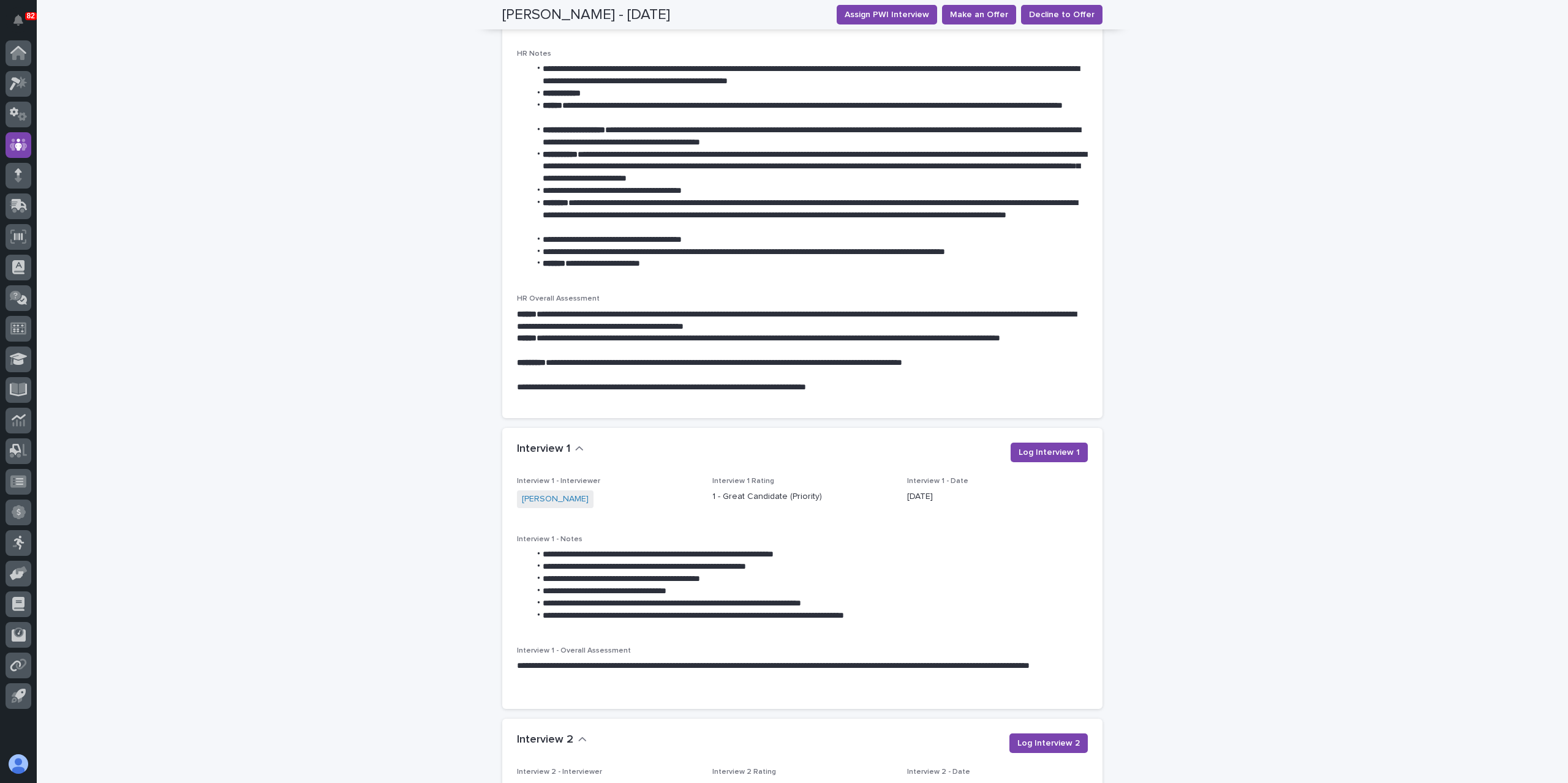
scroll to position [833, 0]
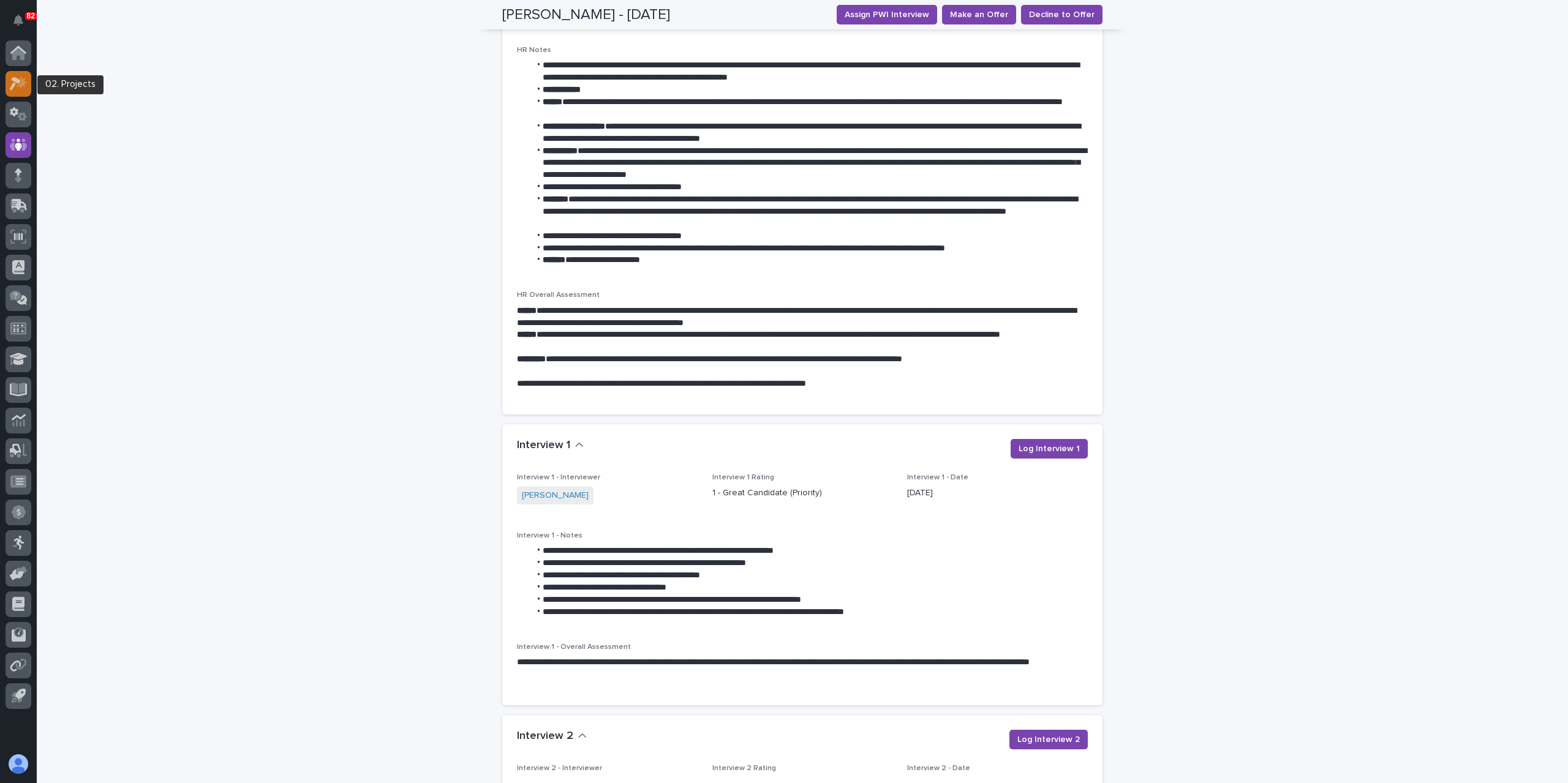
click at [21, 80] on icon at bounding box center [18, 83] width 18 height 14
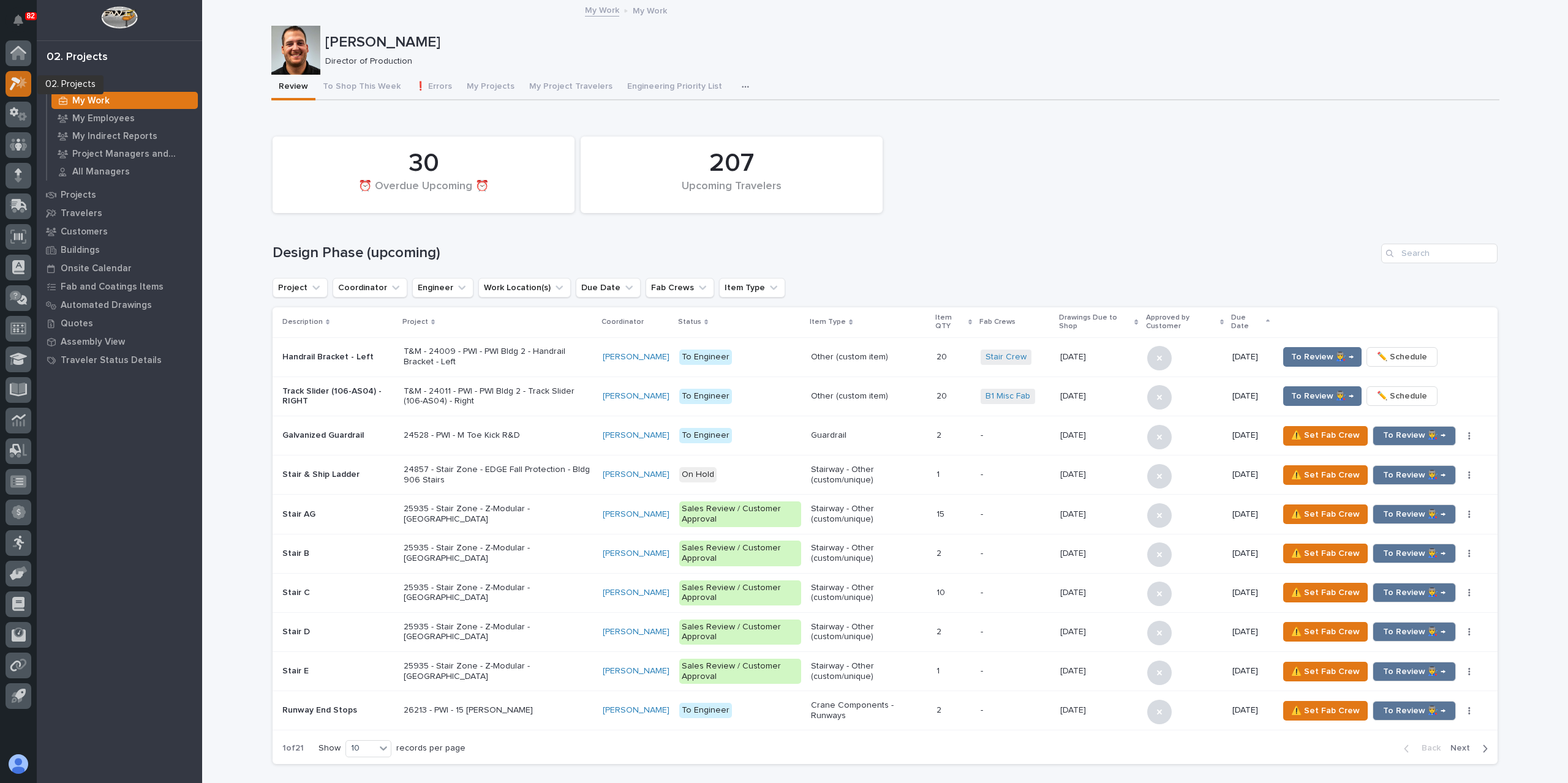
click at [21, 86] on icon at bounding box center [22, 82] width 10 height 12
click at [1445, 246] on input "Search" at bounding box center [1440, 254] width 117 height 20
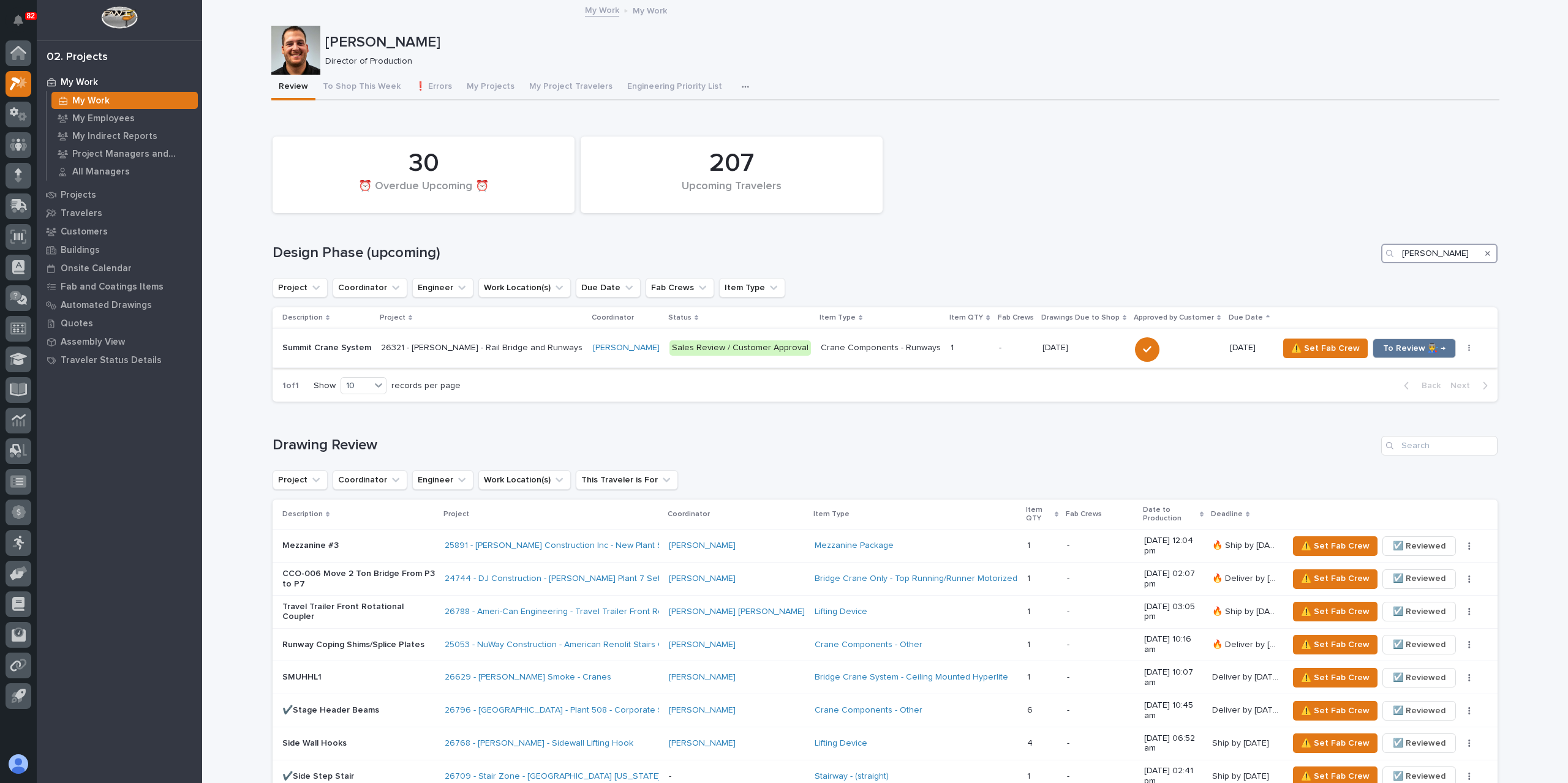
type input "[PERSON_NAME]"
click at [492, 347] on p "26321 - [PERSON_NAME] - Rail Bridge and Runways" at bounding box center [481, 348] width 201 height 10
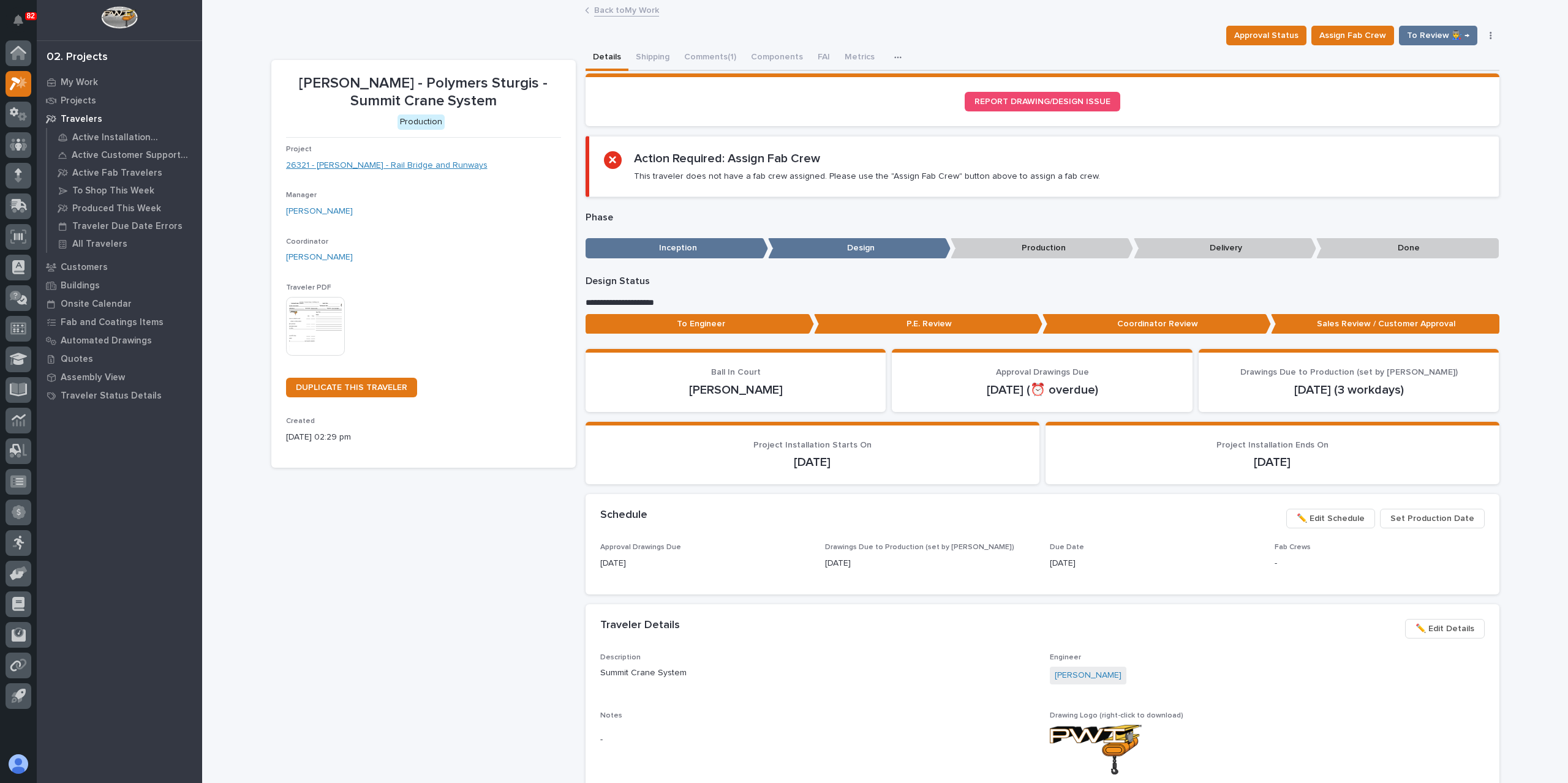
click at [337, 161] on link "26321 - [PERSON_NAME] - Rail Bridge and Runways" at bounding box center [386, 166] width 201 height 13
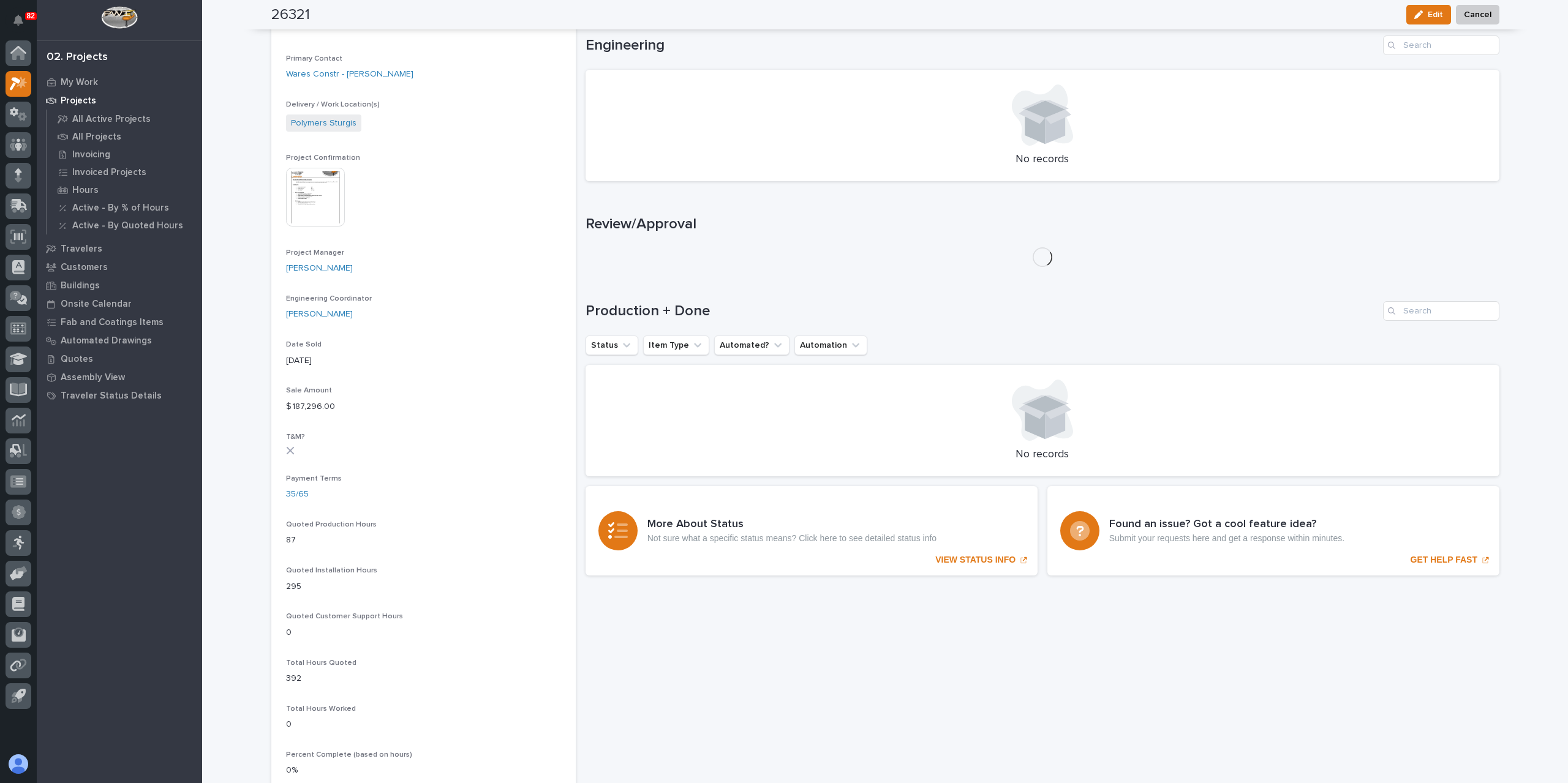
scroll to position [403, 0]
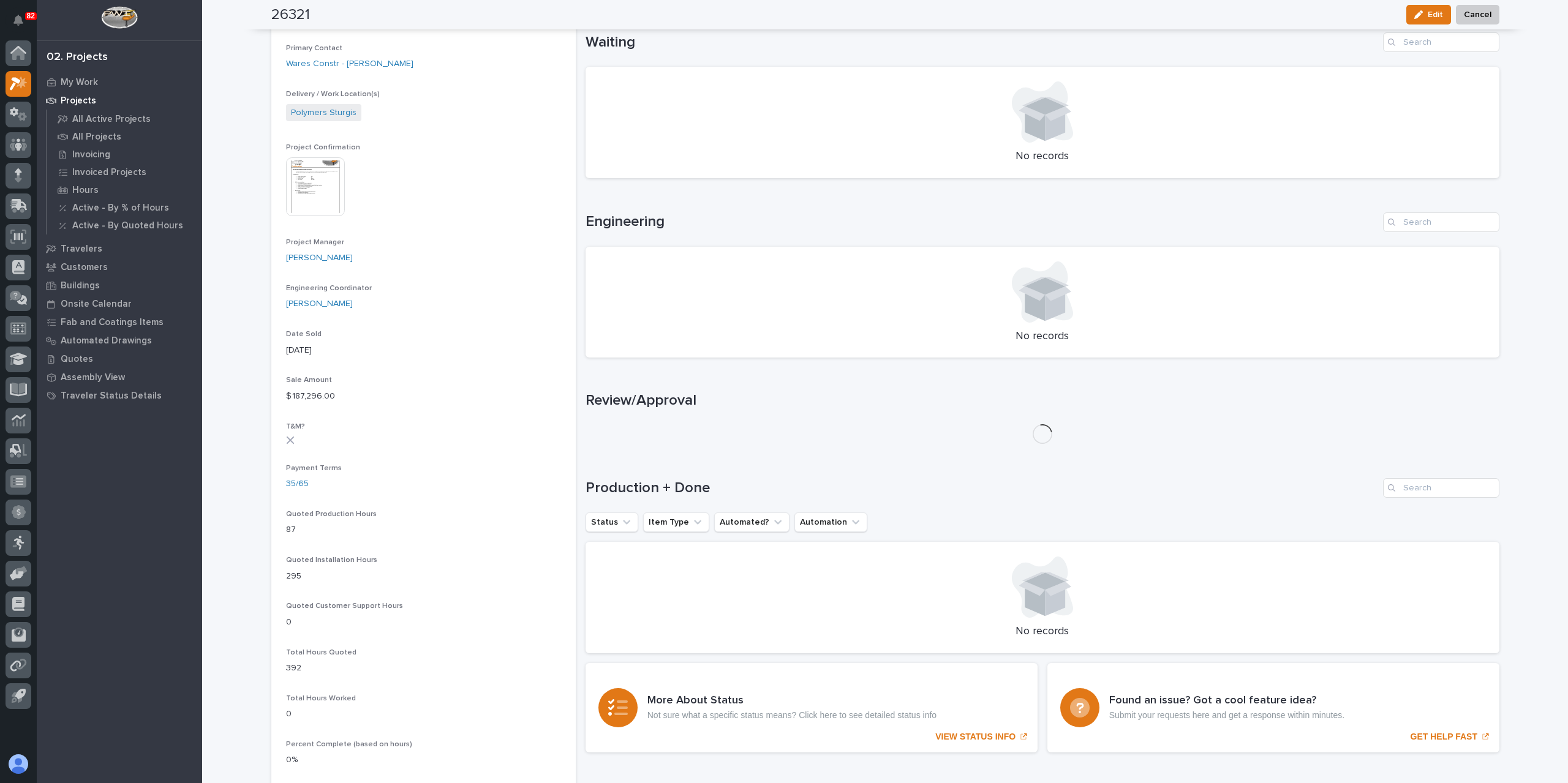
click at [317, 187] on img at bounding box center [315, 187] width 59 height 59
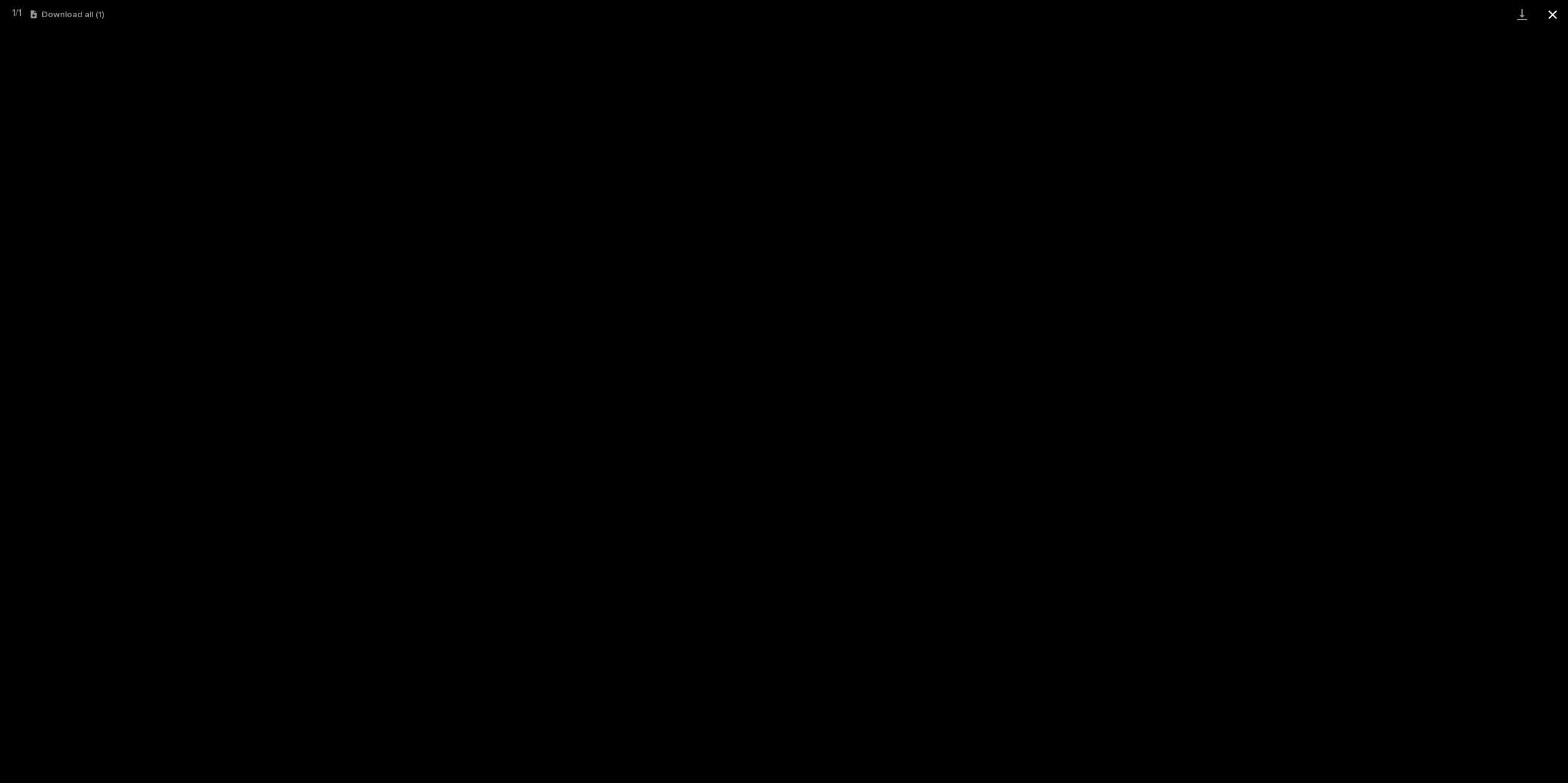
drag, startPoint x: 1559, startPoint y: 13, endPoint x: 1547, endPoint y: 18, distance: 13.0
click at [1559, 13] on button "Close gallery" at bounding box center [1552, 14] width 31 height 29
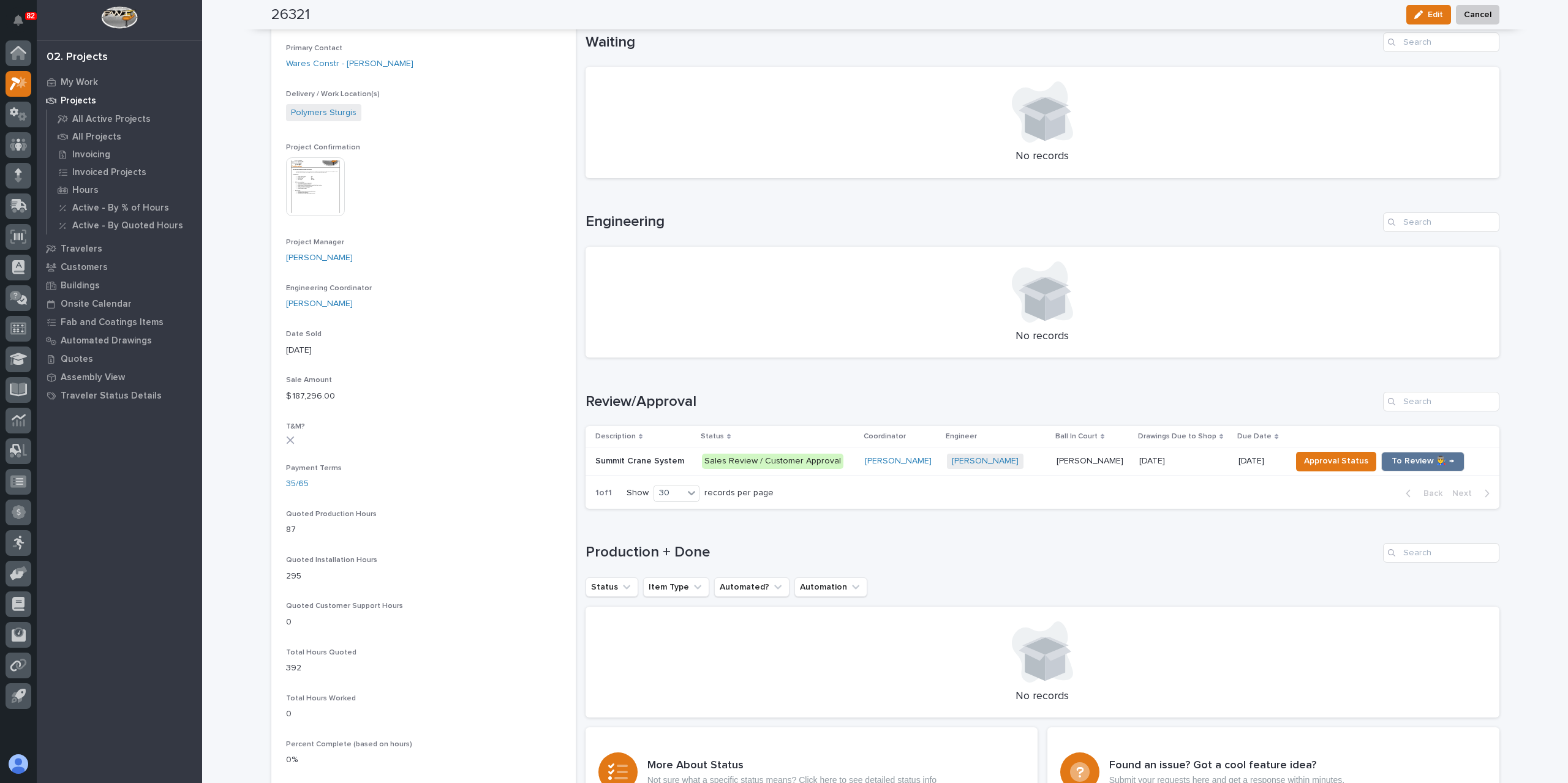
click at [326, 208] on img at bounding box center [315, 187] width 59 height 59
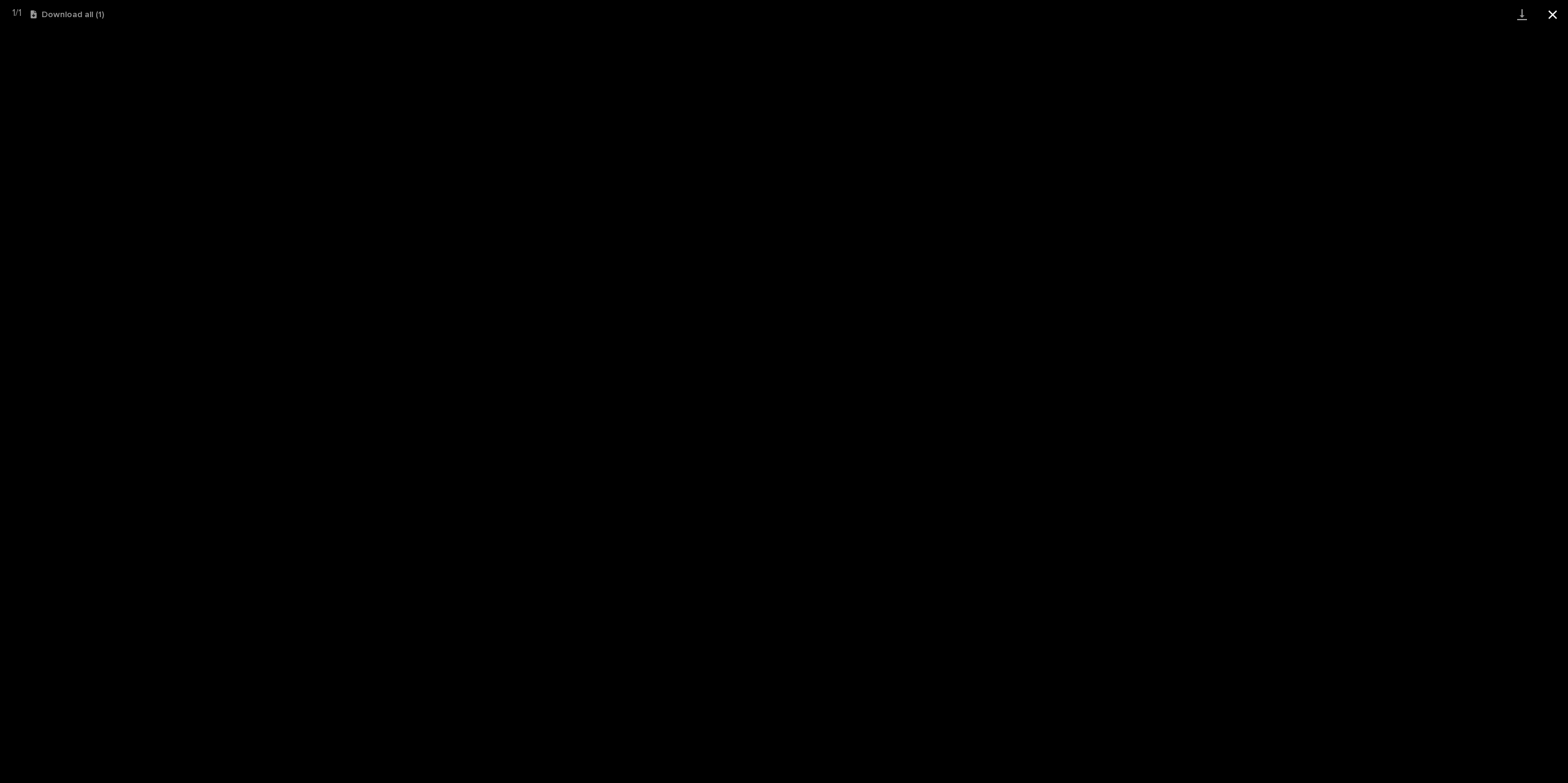
click at [1539, 15] on button "Close gallery" at bounding box center [1552, 14] width 31 height 29
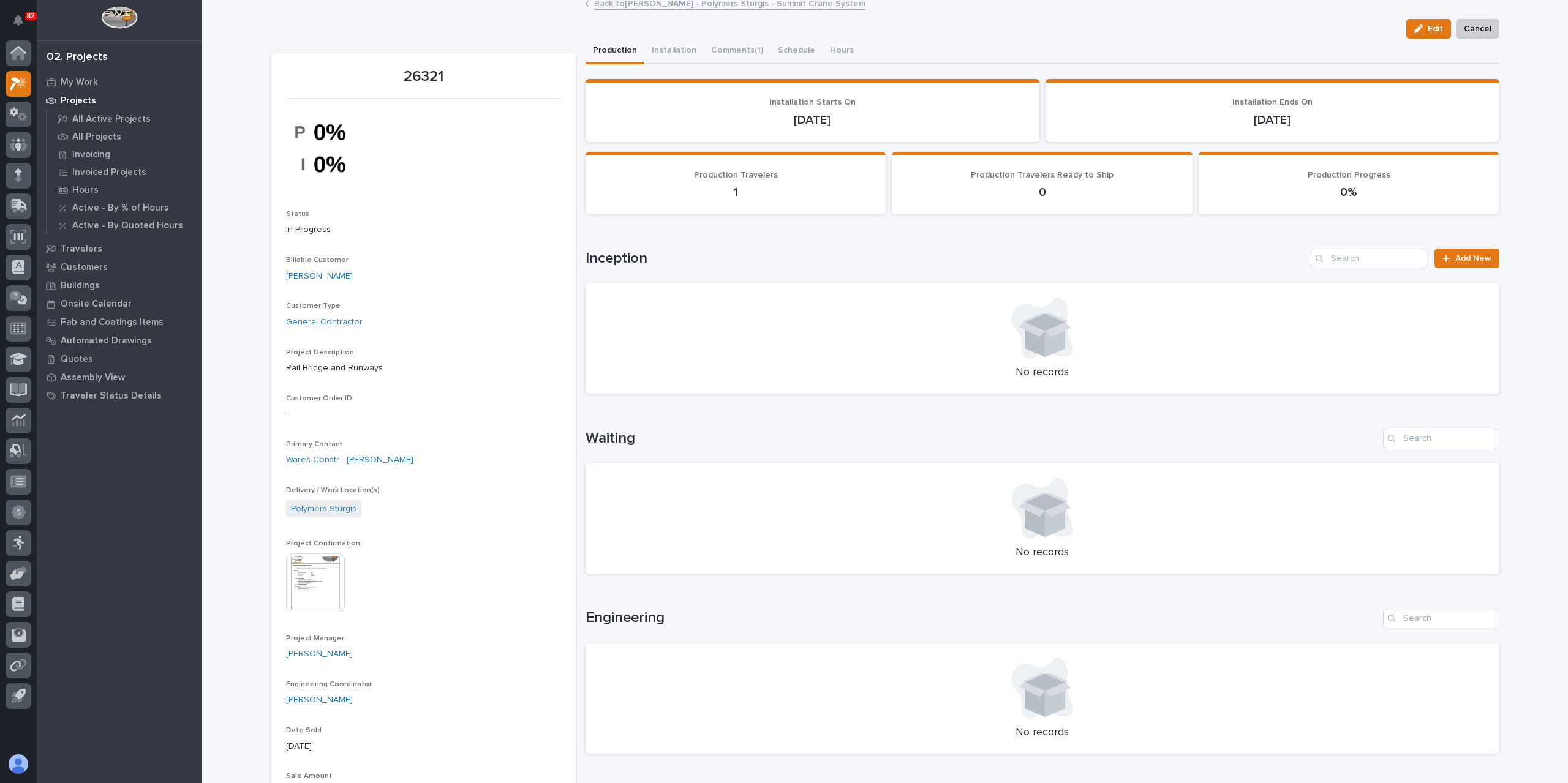
scroll to position [0, 0]
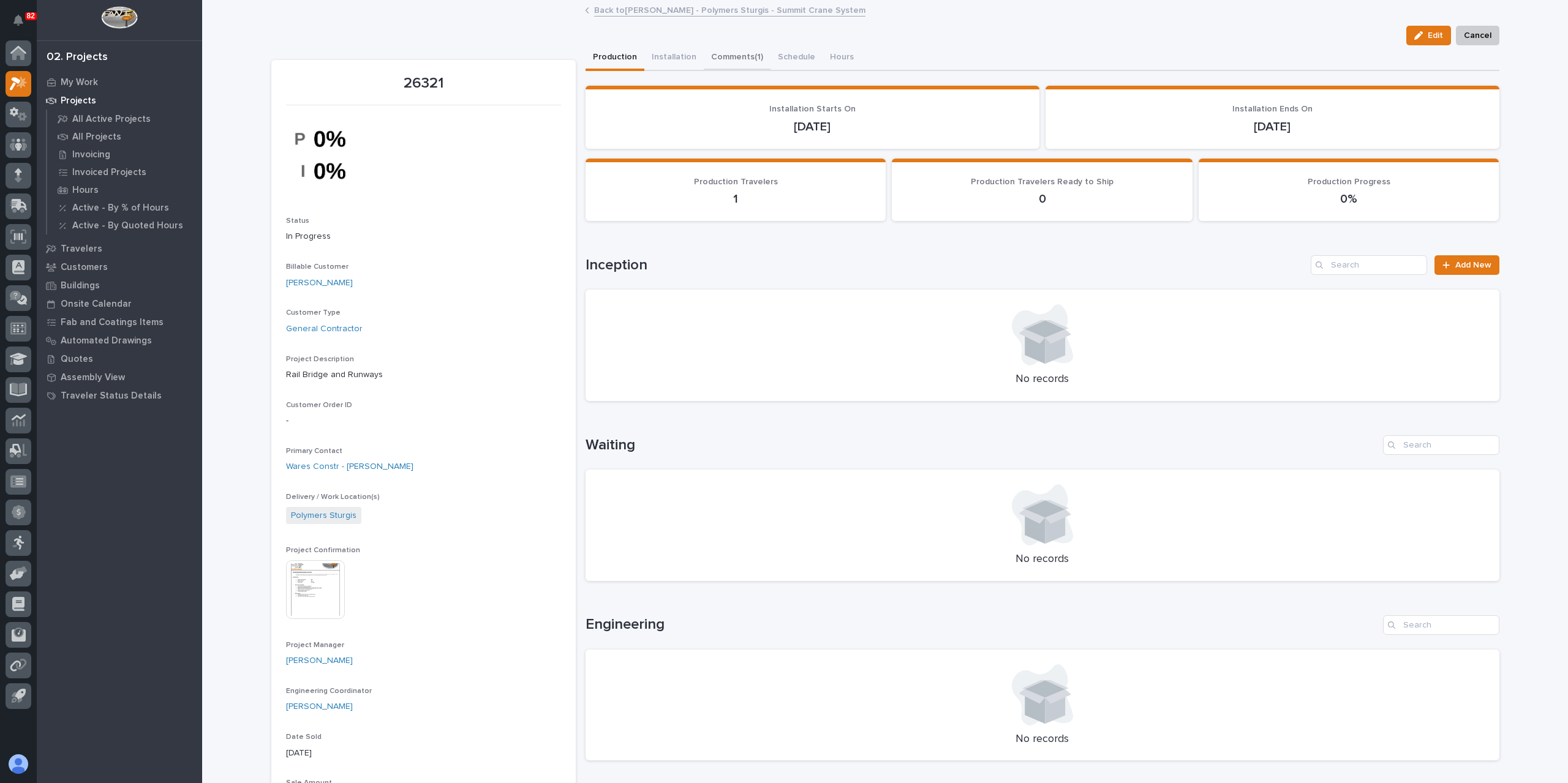
click at [728, 54] on button "Comments (1)" at bounding box center [737, 58] width 67 height 26
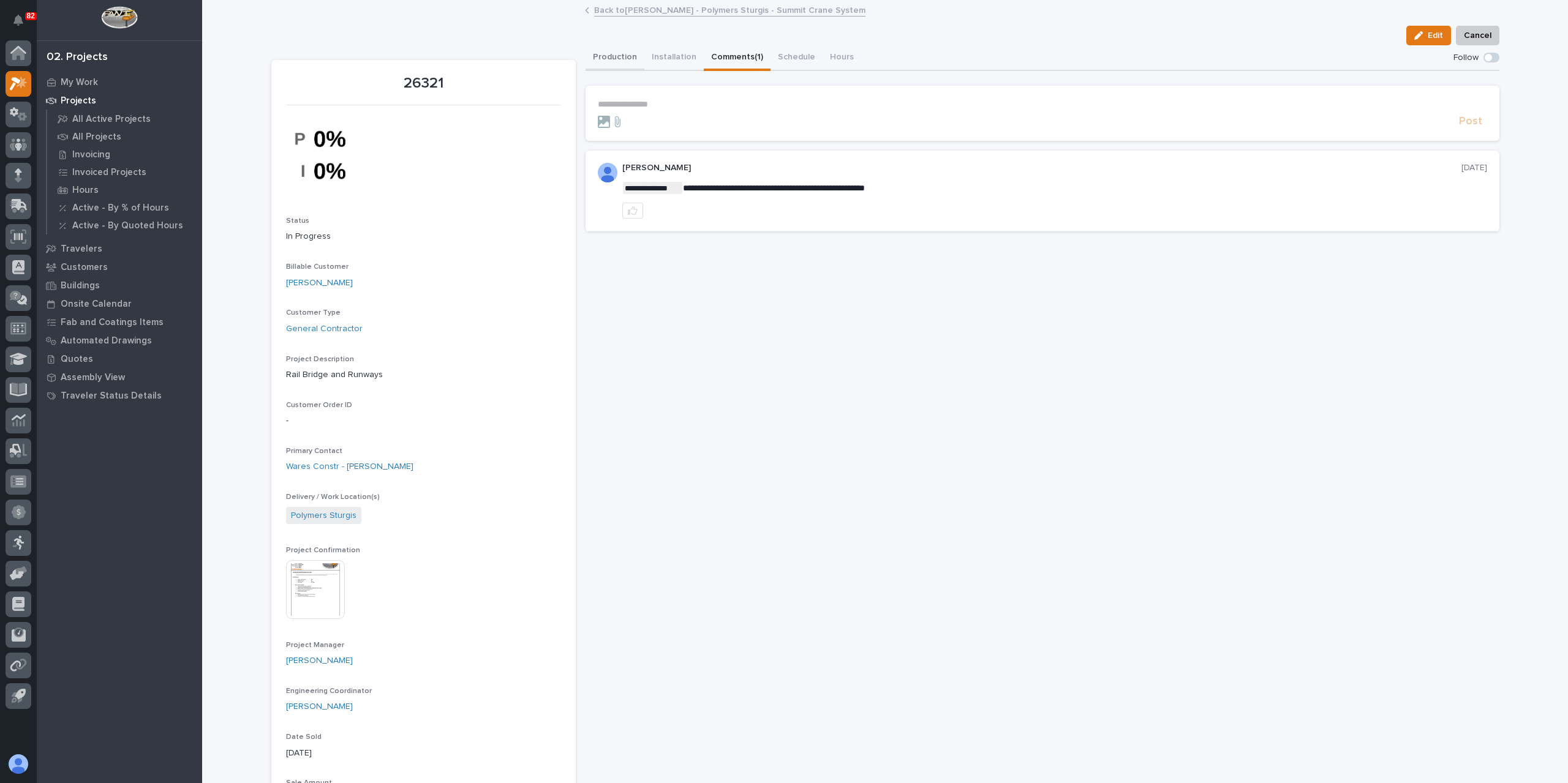
click at [625, 64] on button "Production" at bounding box center [615, 58] width 59 height 26
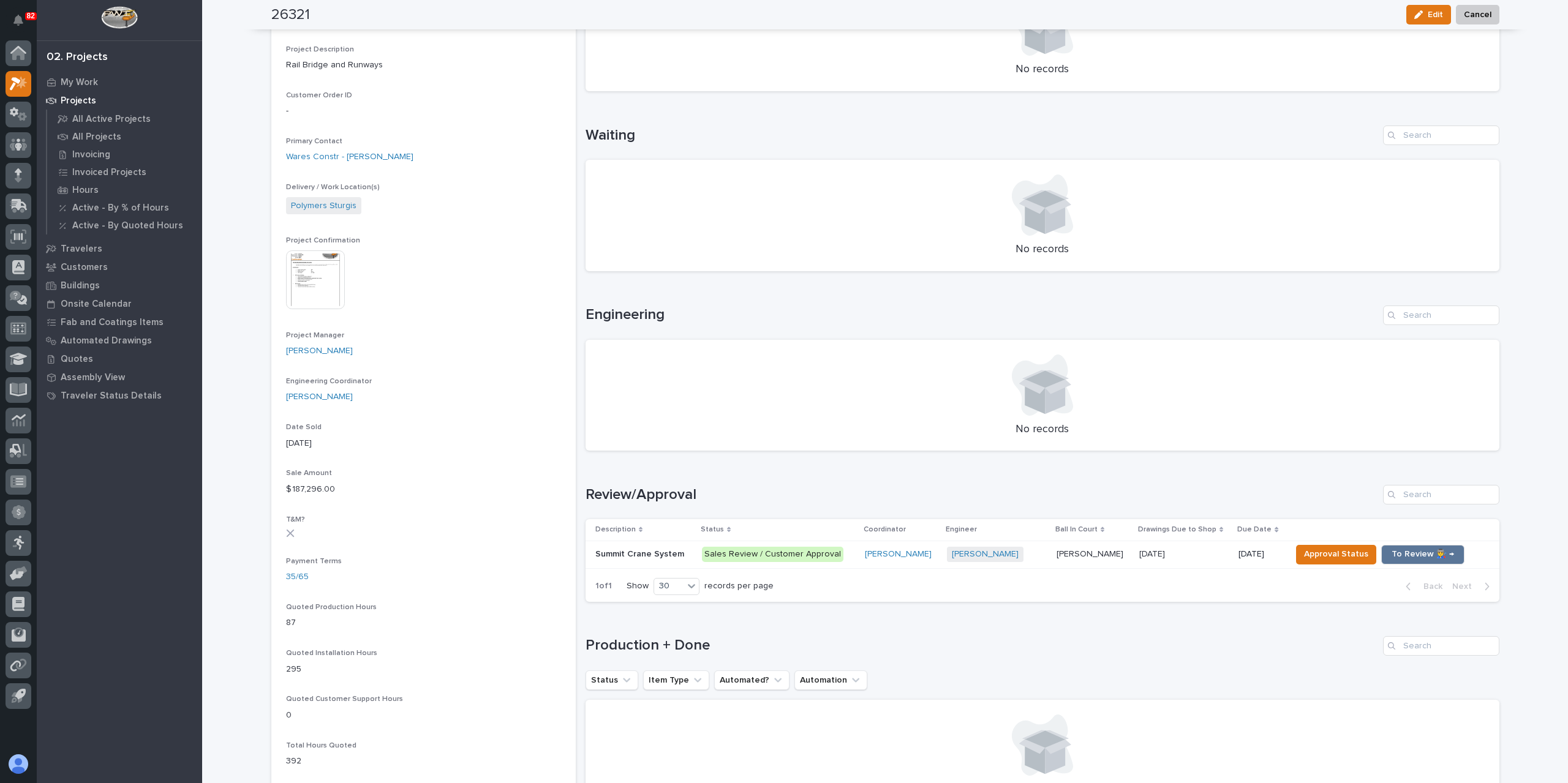
scroll to position [429, 0]
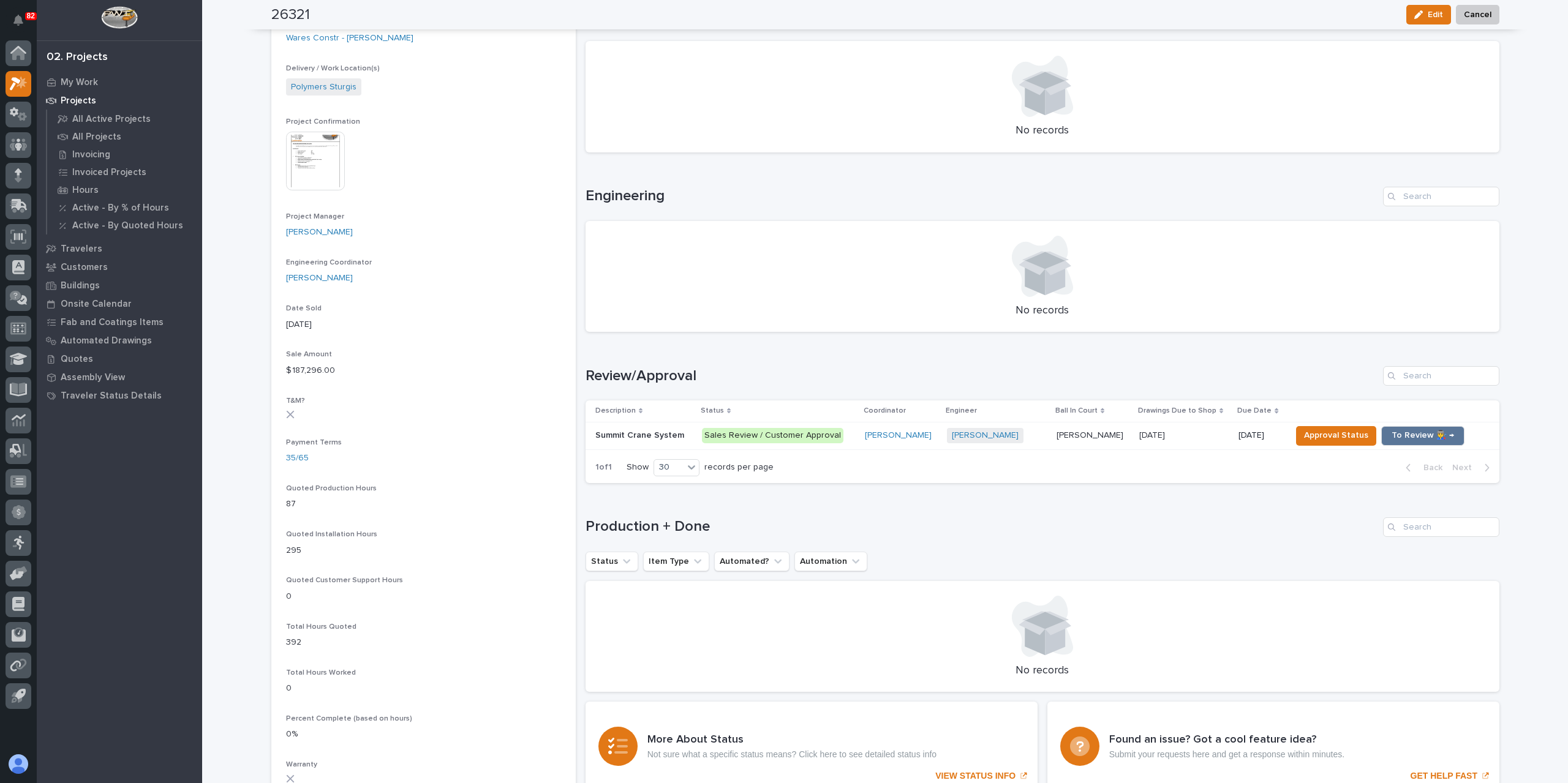
click at [646, 430] on p "Summit Crane System" at bounding box center [640, 434] width 91 height 13
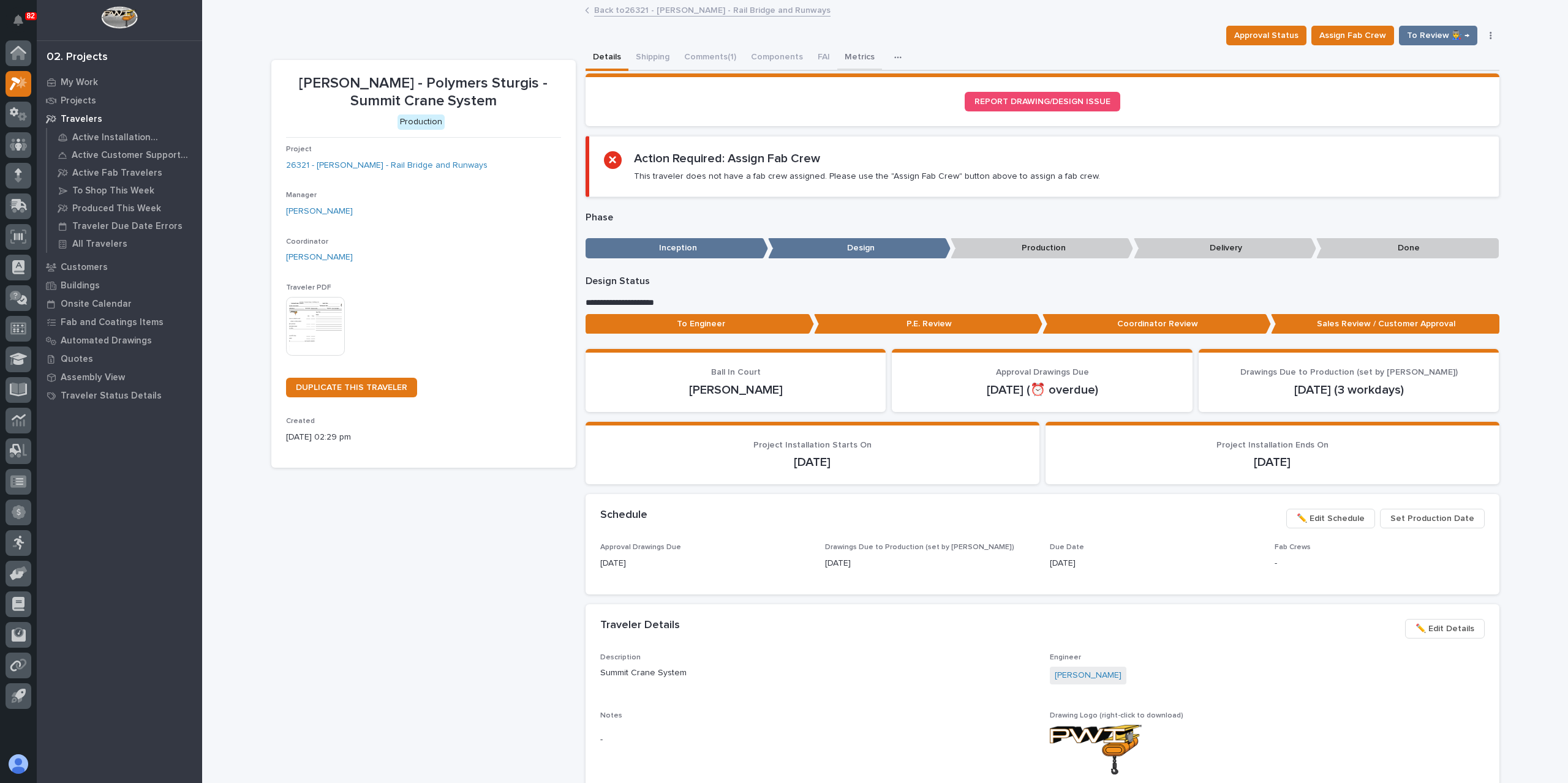
click at [846, 62] on button "Metrics" at bounding box center [859, 58] width 45 height 26
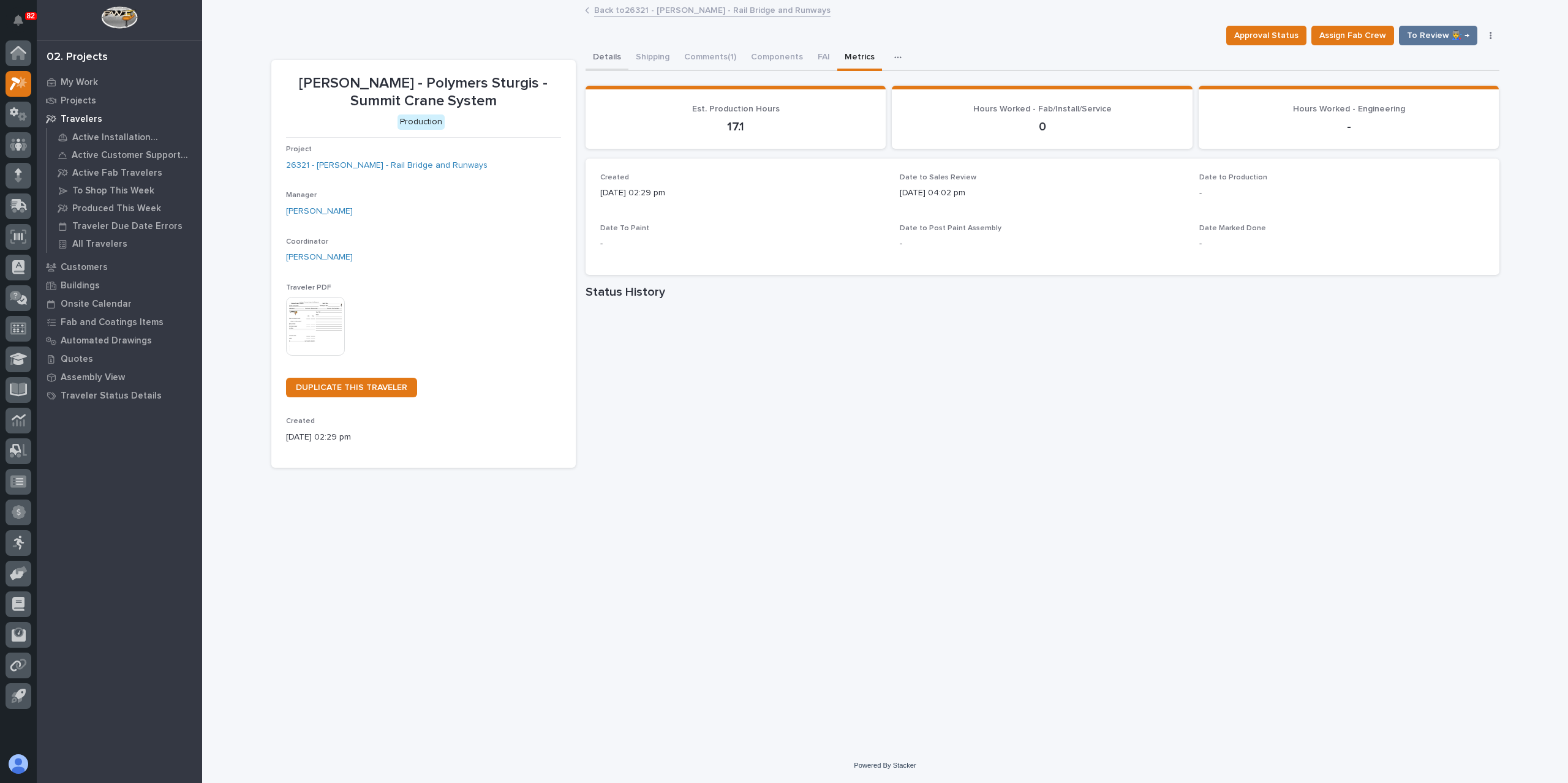
click at [612, 54] on button "Details" at bounding box center [606, 58] width 43 height 26
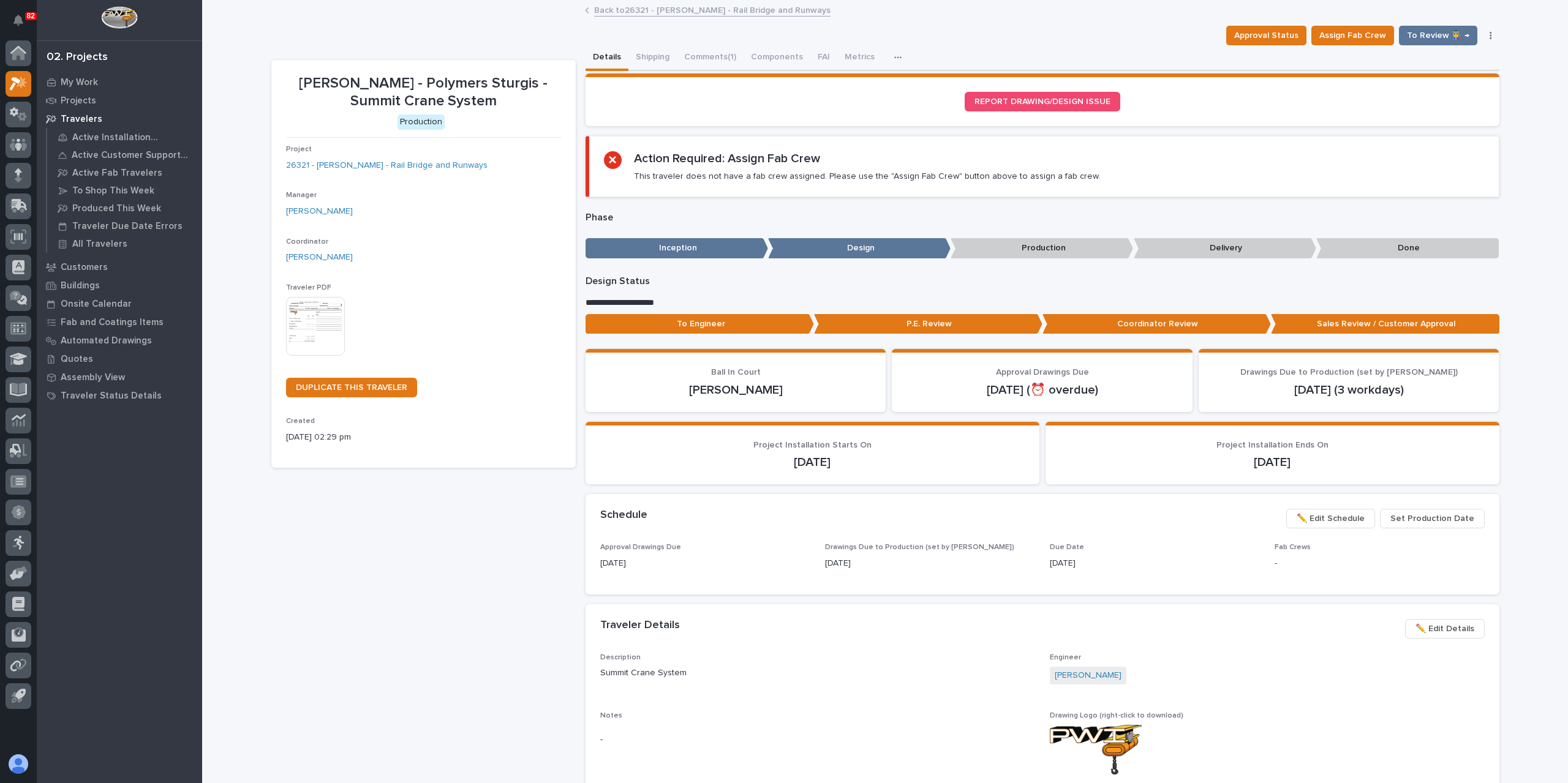
scroll to position [123, 0]
